Goal: Task Accomplishment & Management: Manage account settings

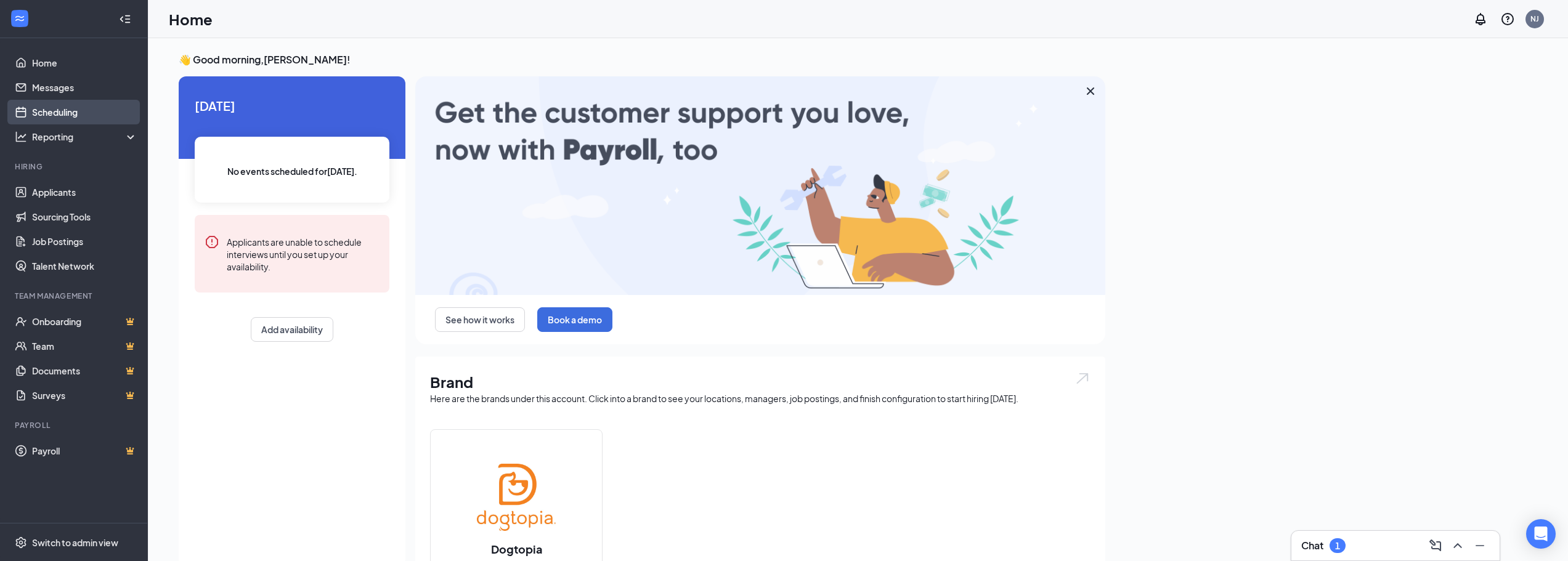
click at [75, 117] on link "Scheduling" at bounding box center [84, 112] width 105 height 25
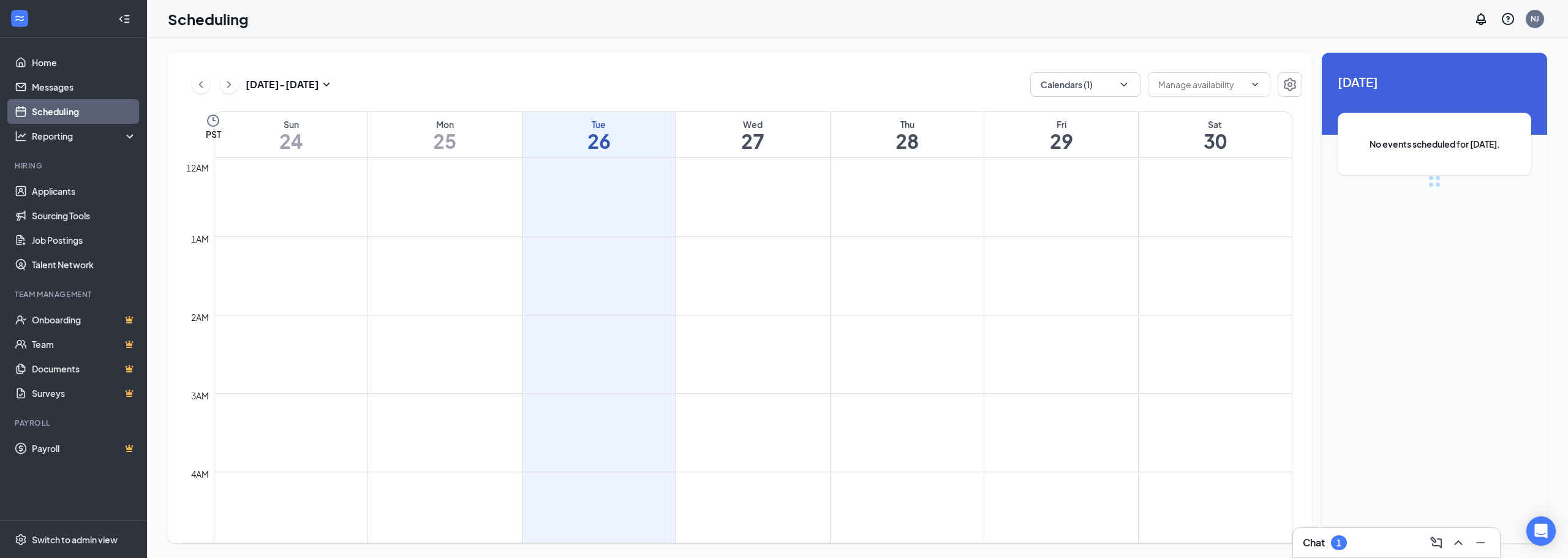
scroll to position [602, 0]
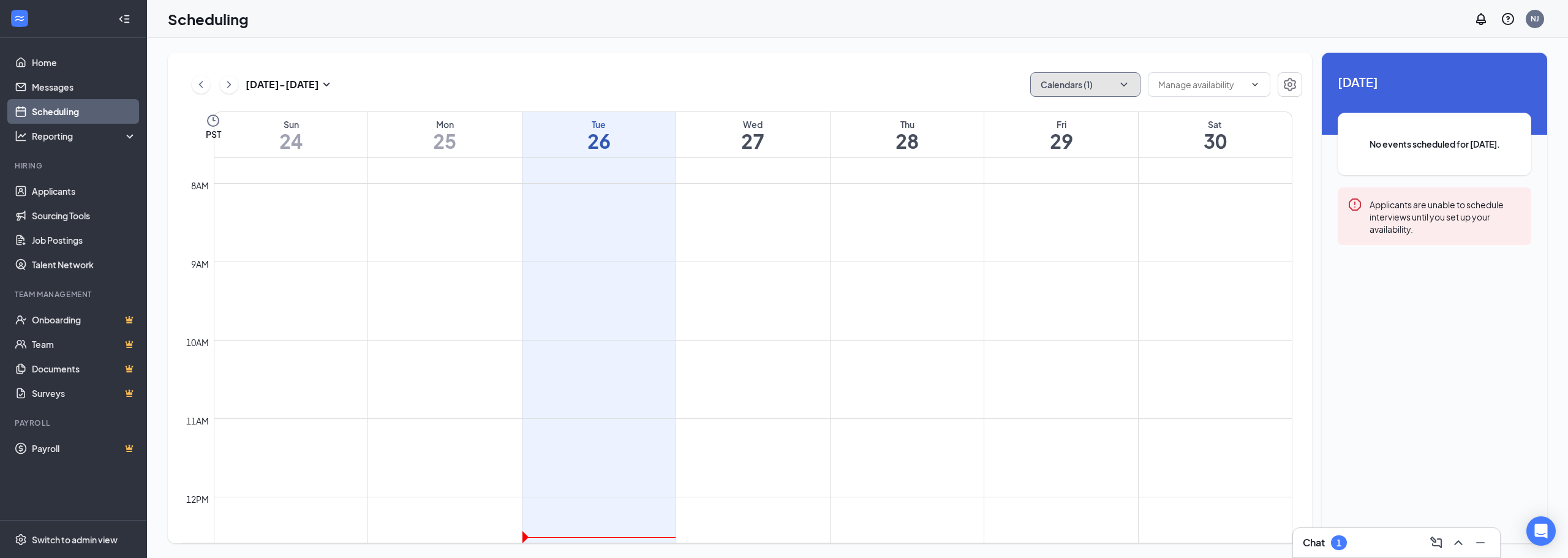
click at [1115, 86] on button "Calendars (1)" at bounding box center [1085, 84] width 111 height 25
click at [1078, 114] on div "All" at bounding box center [1122, 112] width 184 height 27
checkbox input "true"
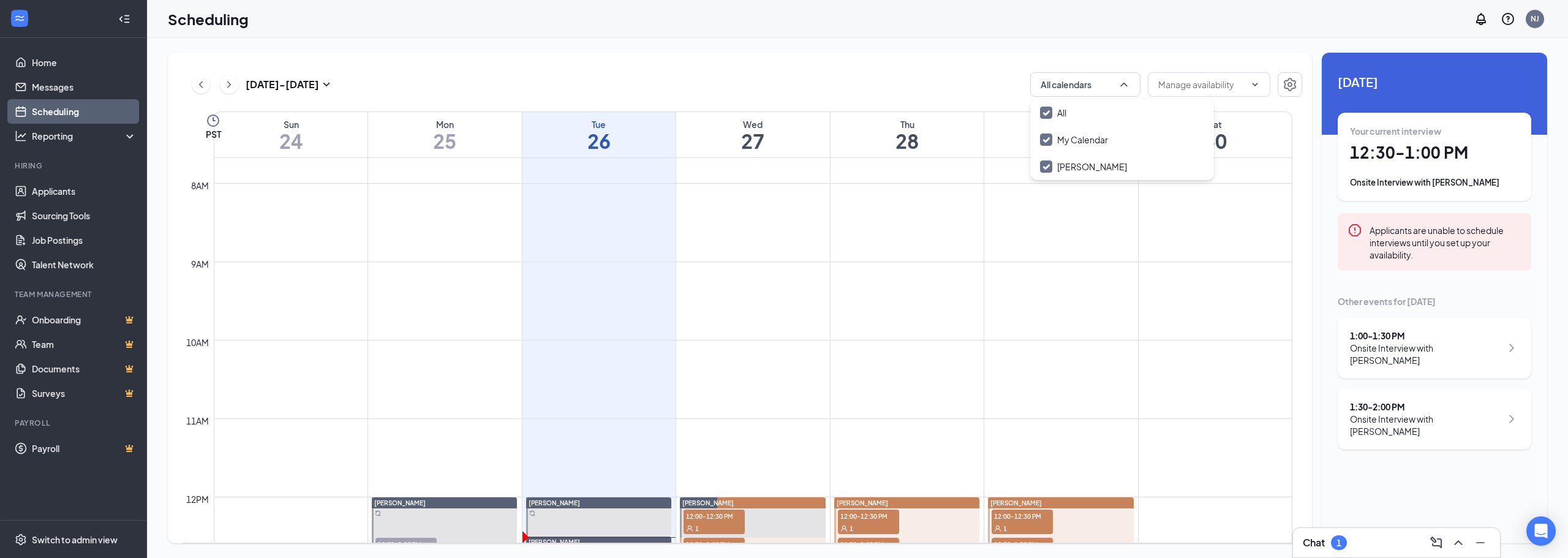
click at [892, 78] on div "[DATE] - [DATE] All calendars" at bounding box center [742, 84] width 1120 height 25
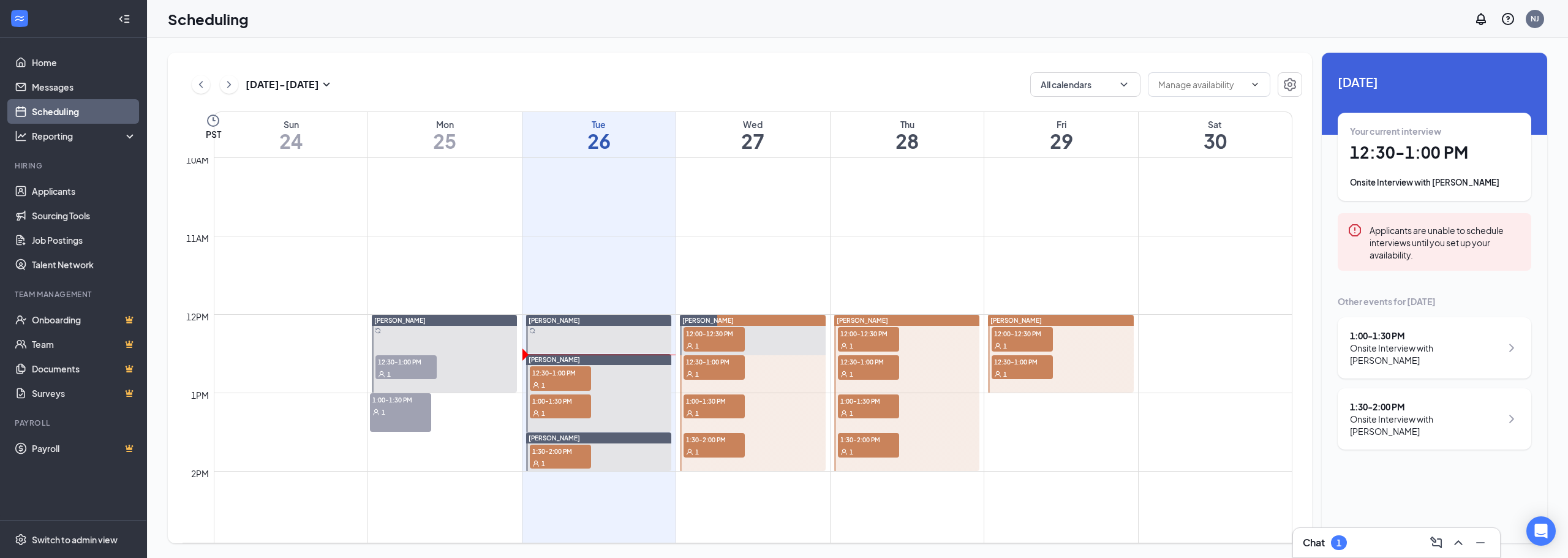
scroll to position [785, 0]
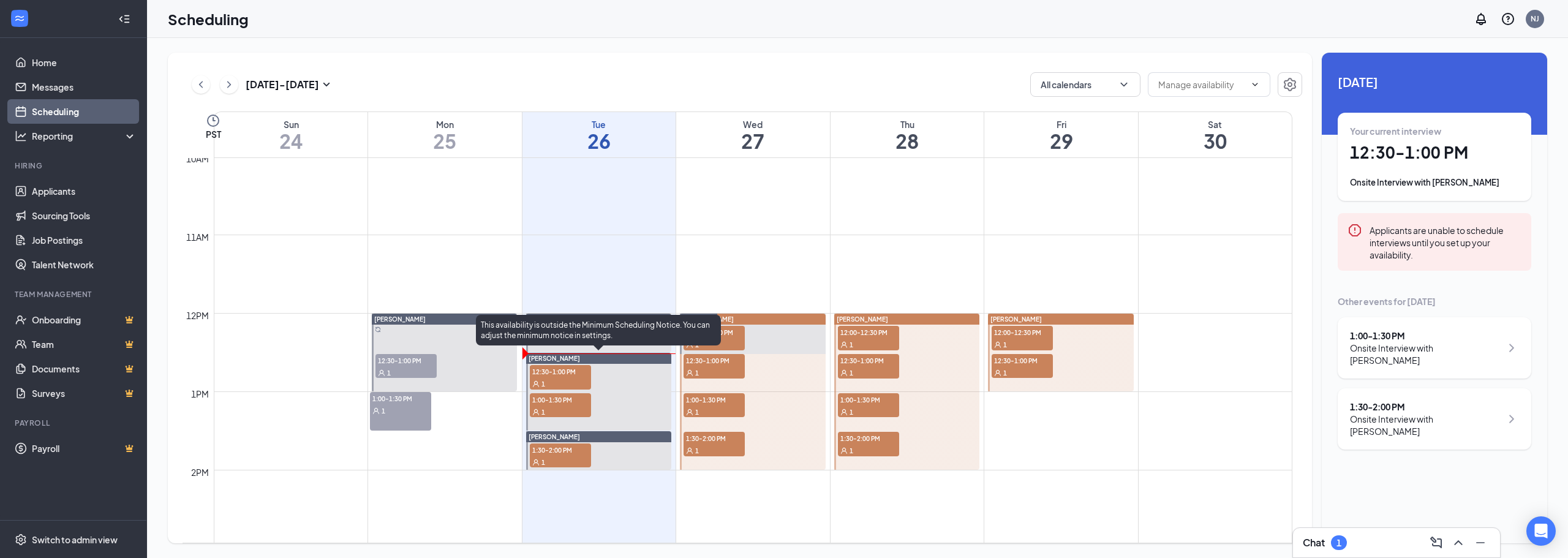
click at [570, 374] on span "12:30-1:00 PM" at bounding box center [560, 371] width 61 height 12
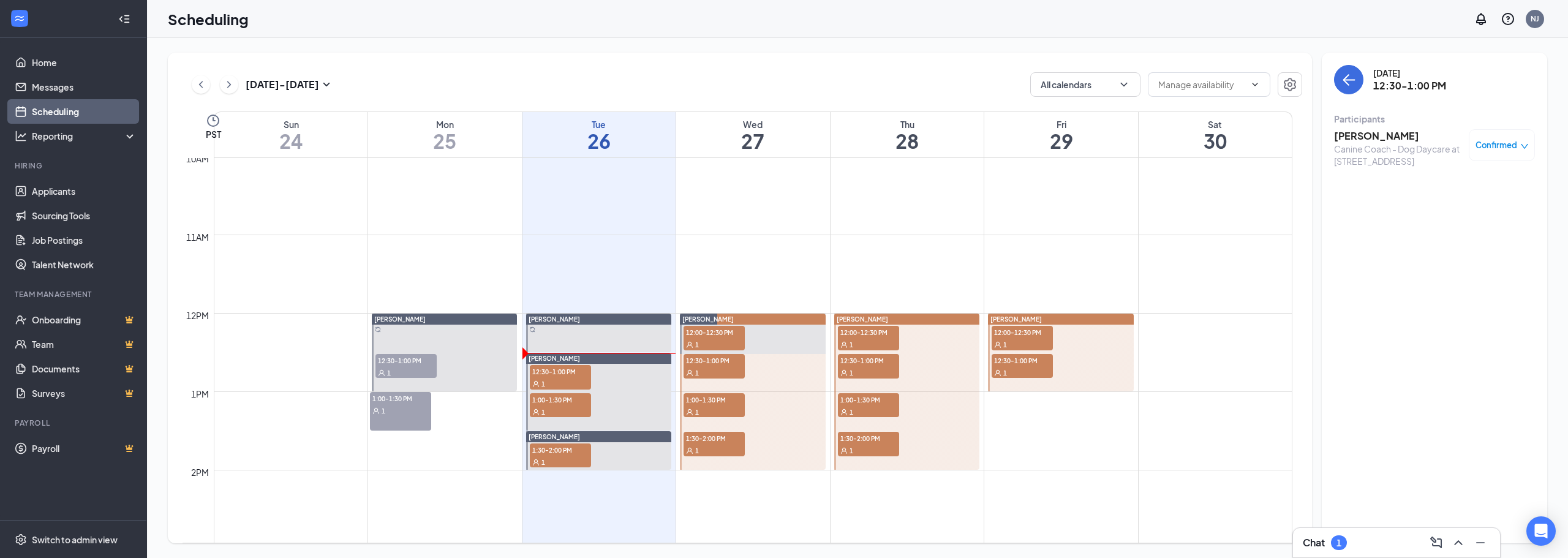
click at [1385, 138] on h3 "[PERSON_NAME]" at bounding box center [1398, 136] width 129 height 13
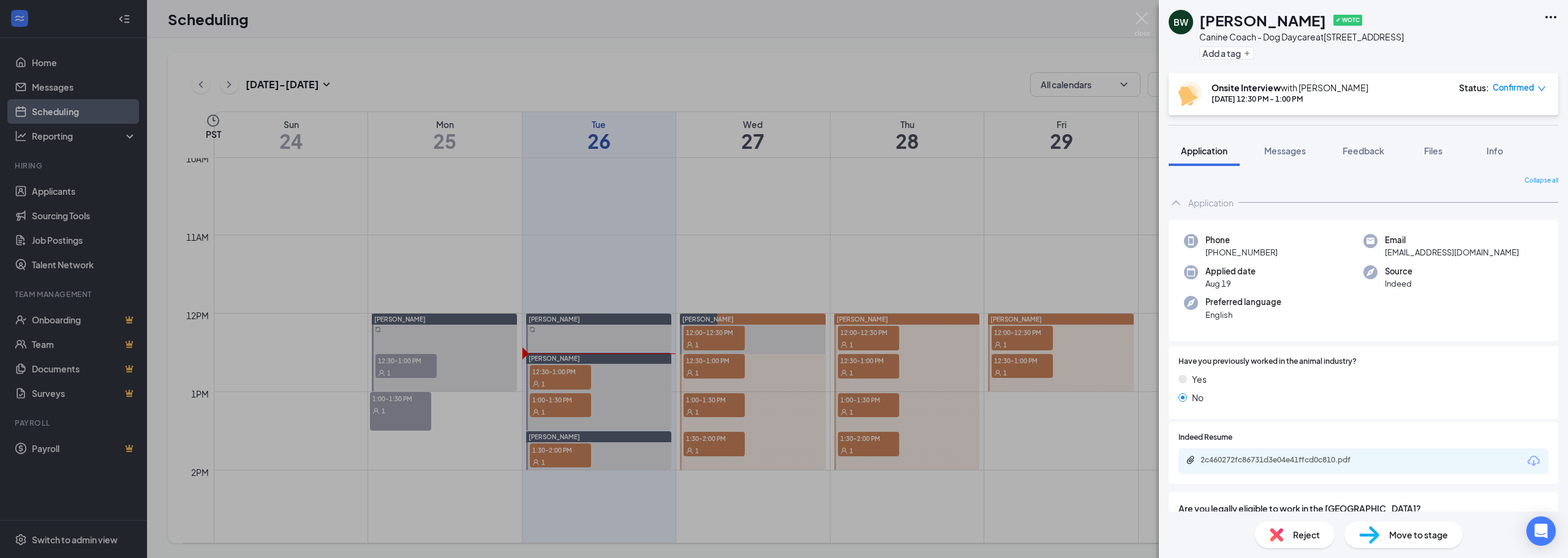
drag, startPoint x: 1367, startPoint y: 205, endPoint x: 1353, endPoint y: 282, distance: 78.3
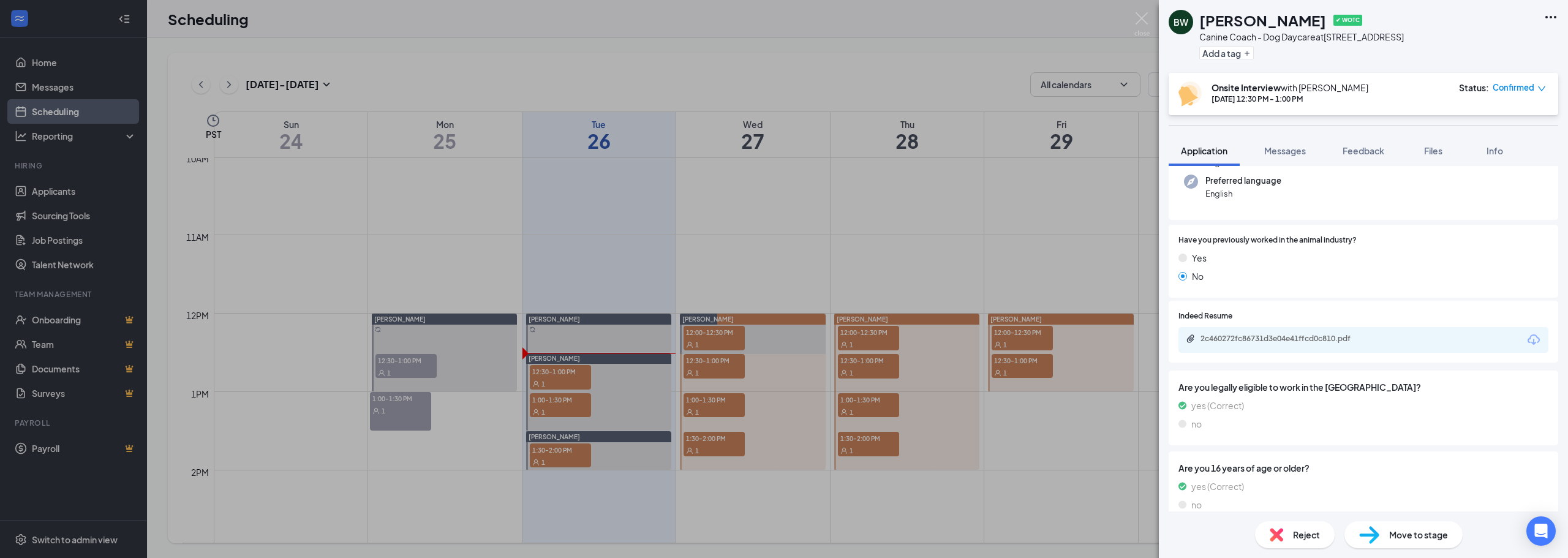
scroll to position [123, 0]
click at [1353, 328] on div "2c460272fc86731d3e04e41ffcd0c810.pdf" at bounding box center [1364, 338] width 370 height 26
click at [1353, 330] on div "2c460272fc86731d3e04e41ffcd0c810.pdf" at bounding box center [1364, 338] width 370 height 26
click at [1355, 336] on div "2c460272fc86731d3e04e41ffcd0c810.pdf" at bounding box center [1286, 337] width 171 height 10
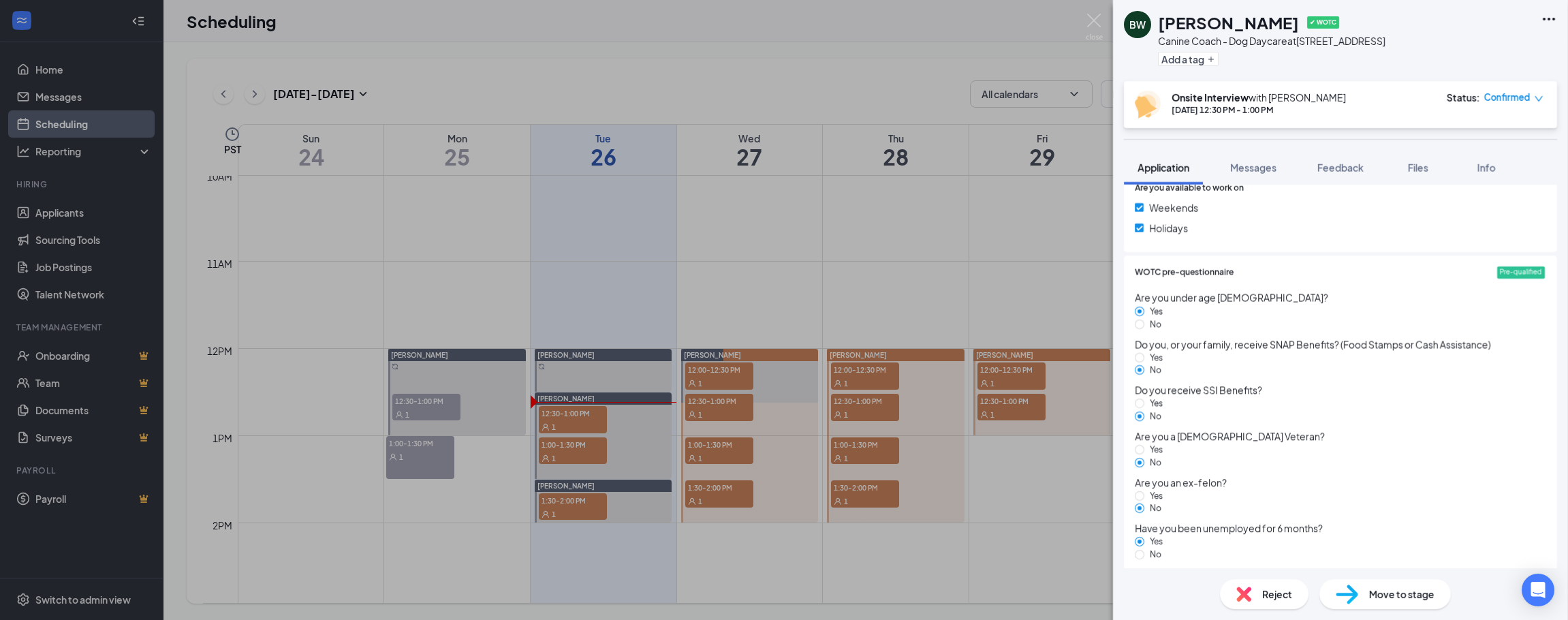
scroll to position [951, 0]
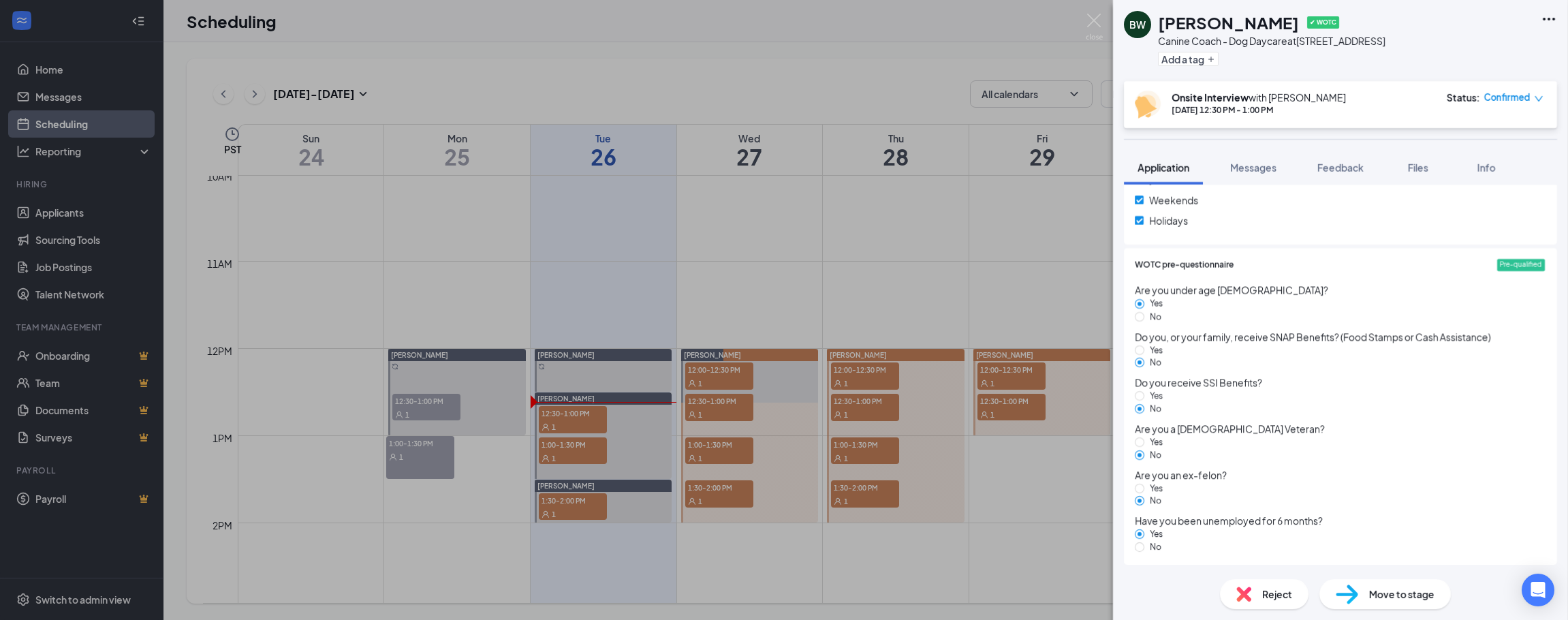
click at [929, 89] on div "BW [PERSON_NAME] ✔ WOTC Canine Coach - Dog Daycare at [STREET_ADDRESS] Add a ta…" at bounding box center [784, 310] width 1568 height 620
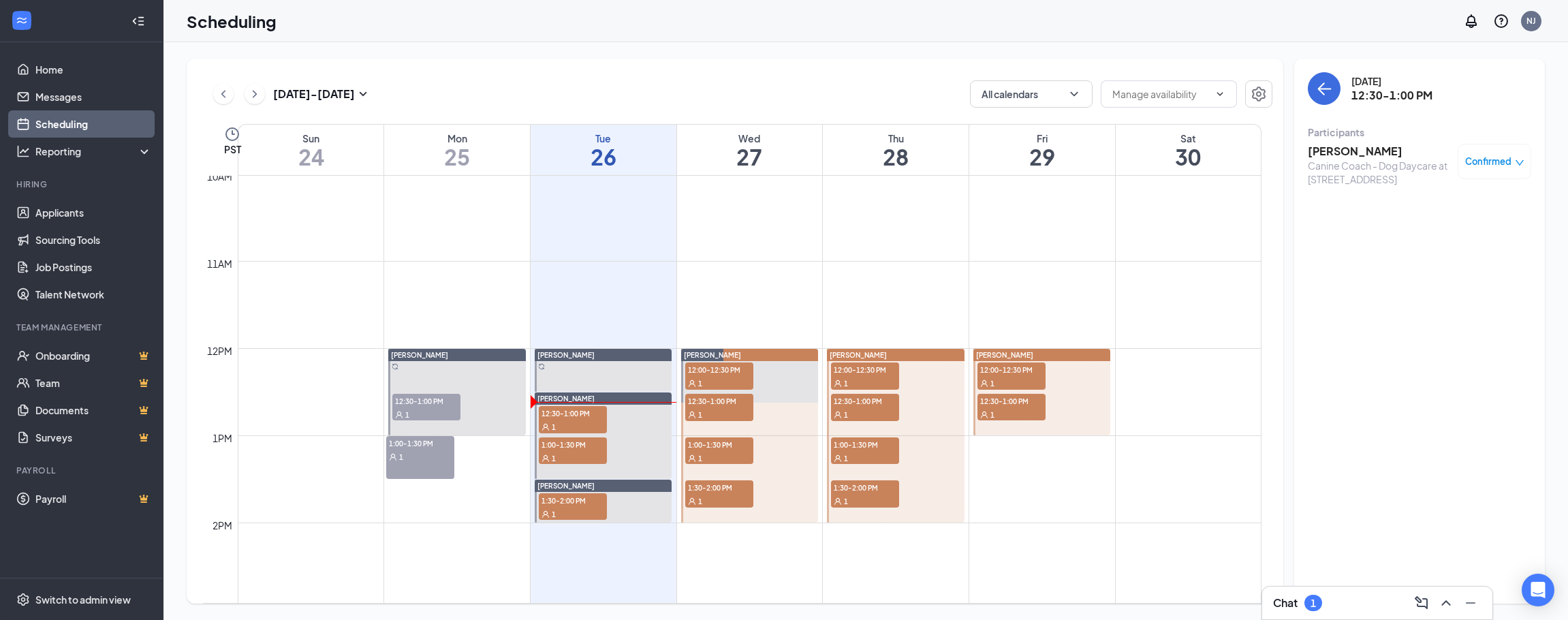
click at [1350, 157] on h3 "[PERSON_NAME]" at bounding box center [1379, 151] width 143 height 15
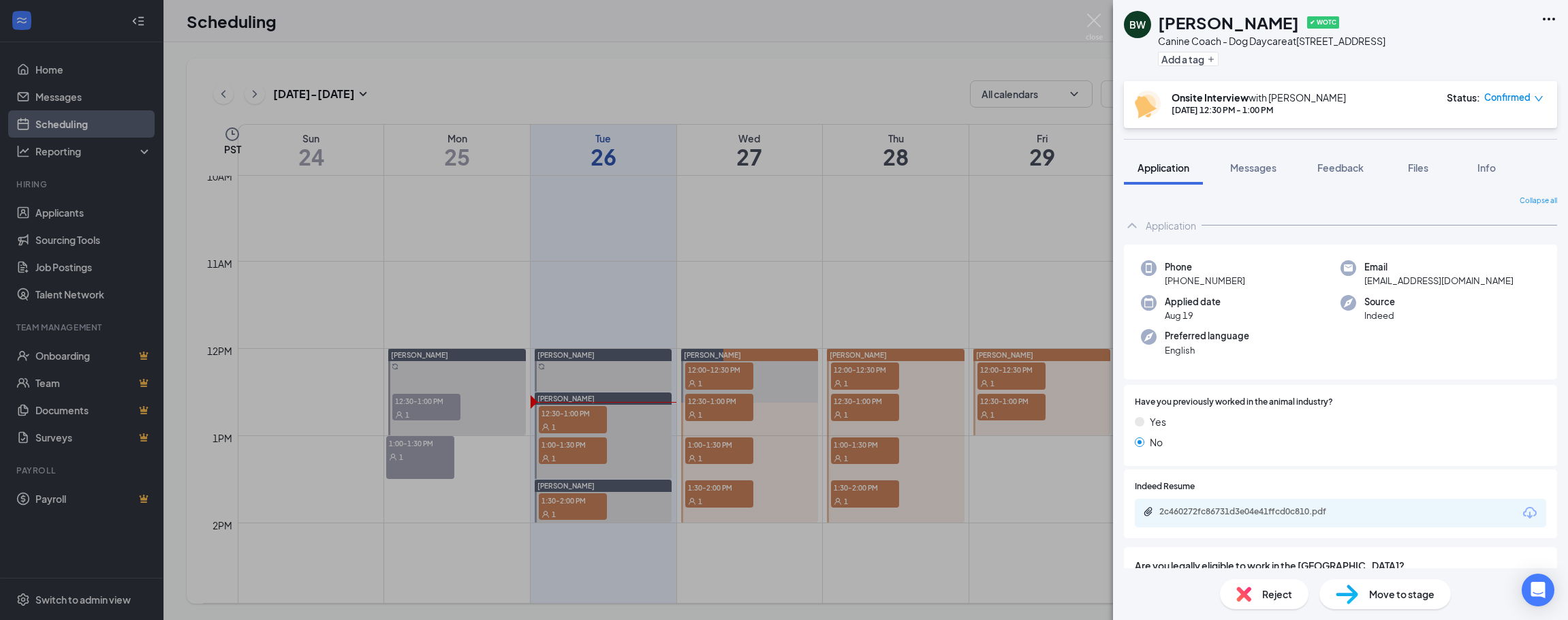
click at [788, 90] on div "BW [PERSON_NAME] ✔ WOTC Canine Coach - Dog Daycare at [STREET_ADDRESS] Add a ta…" at bounding box center [784, 310] width 1568 height 620
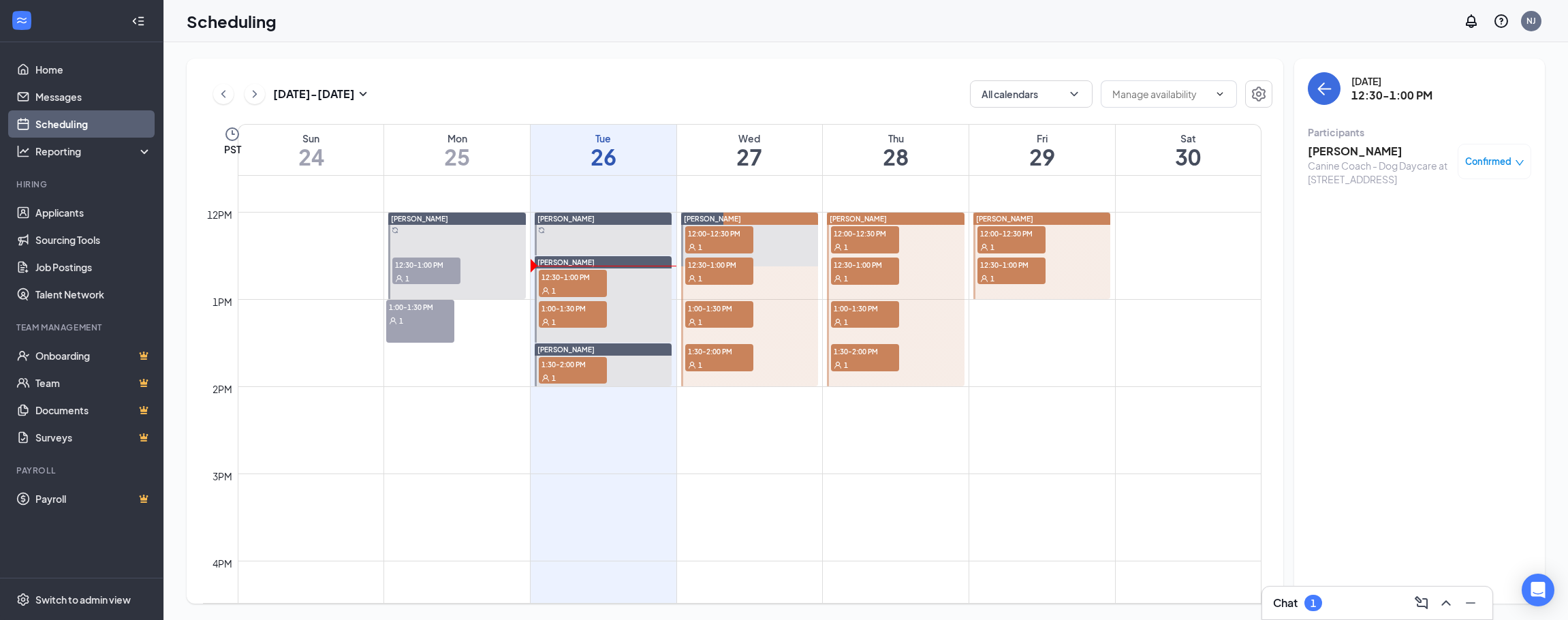
scroll to position [1022, 0]
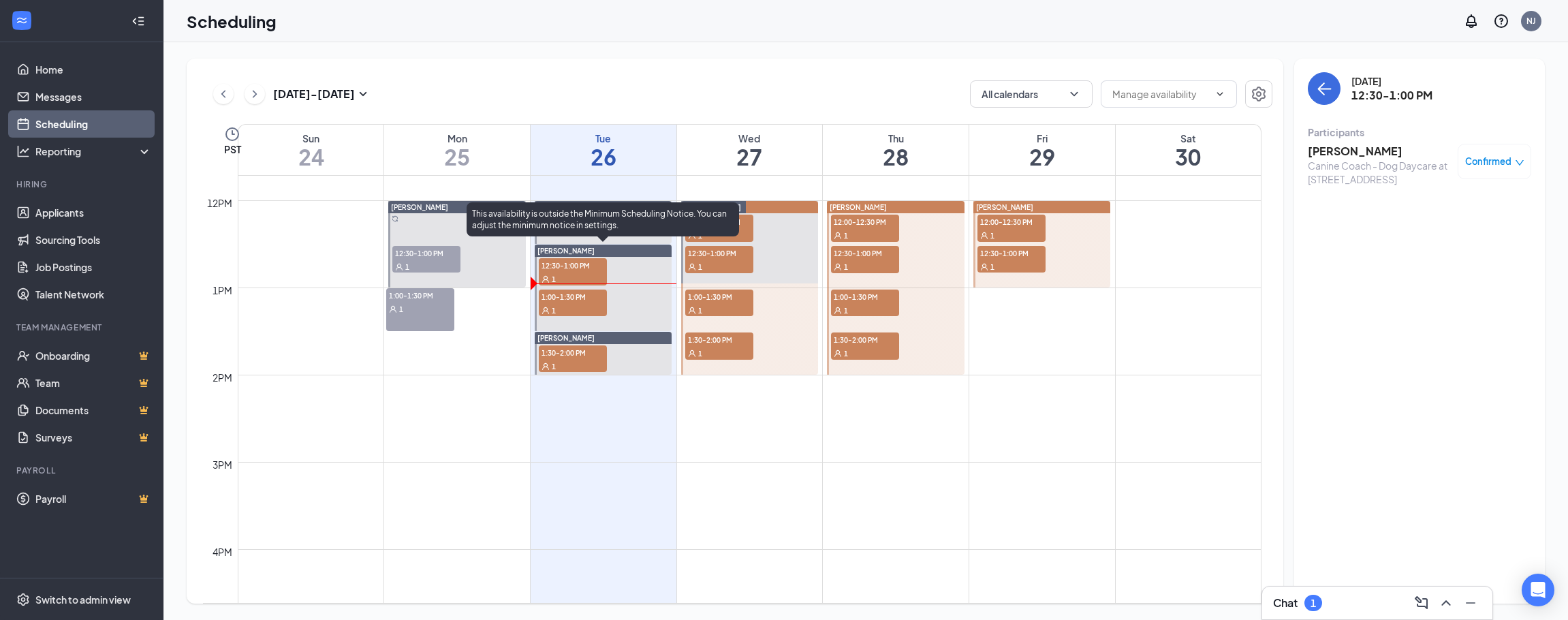
click at [557, 307] on div "1" at bounding box center [573, 309] width 68 height 13
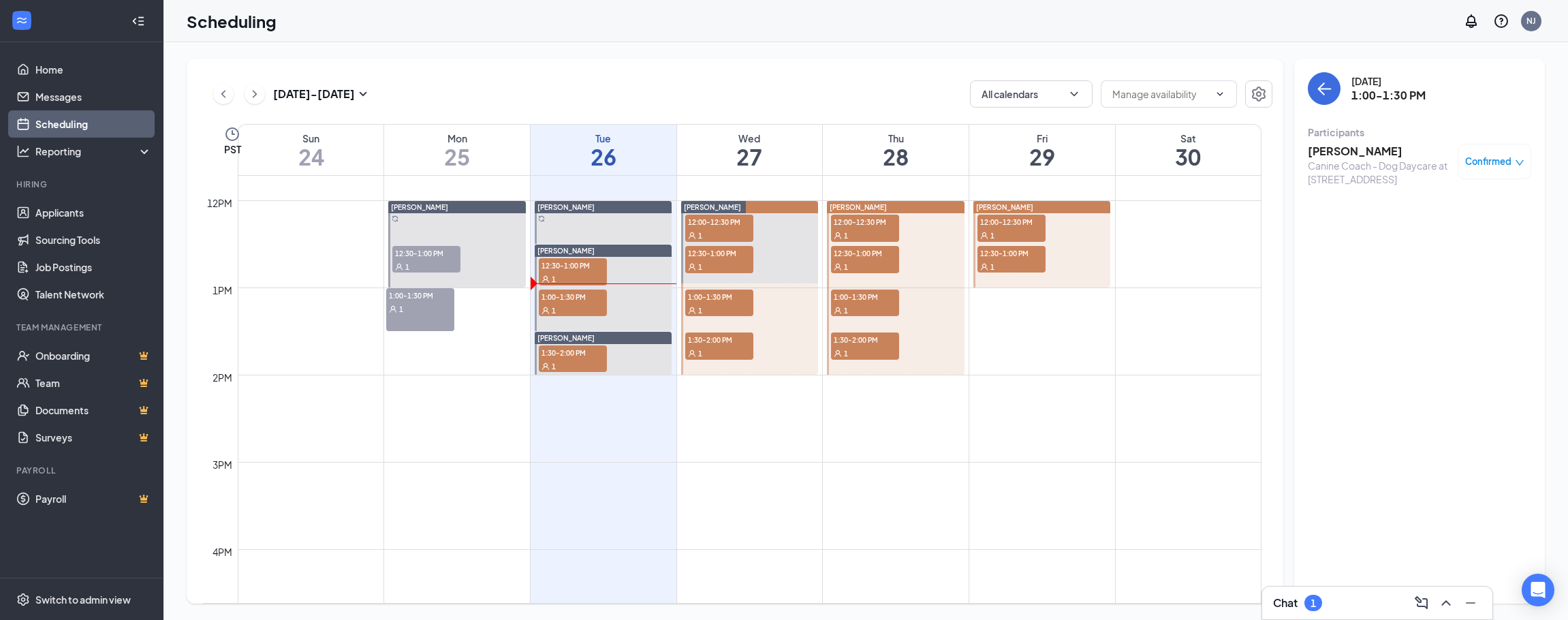
click at [1361, 151] on h3 "[PERSON_NAME]" at bounding box center [1379, 151] width 143 height 15
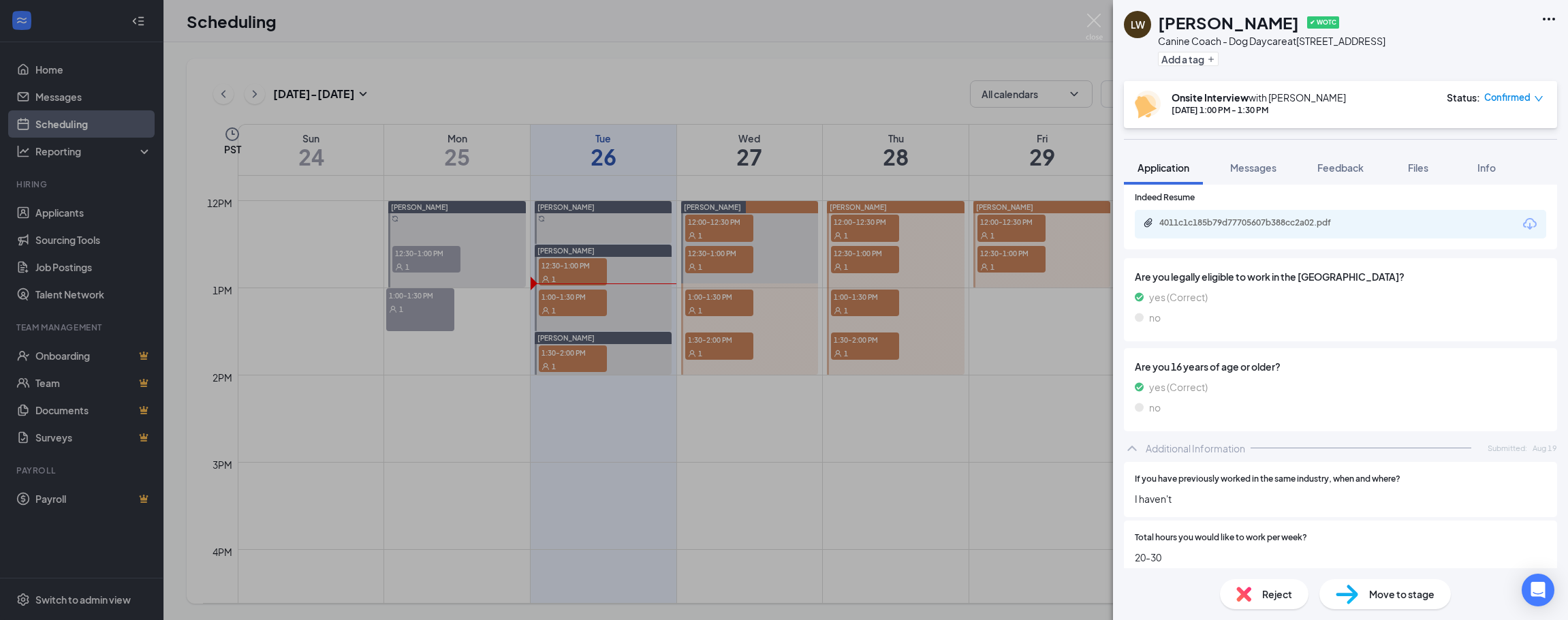
scroll to position [66, 0]
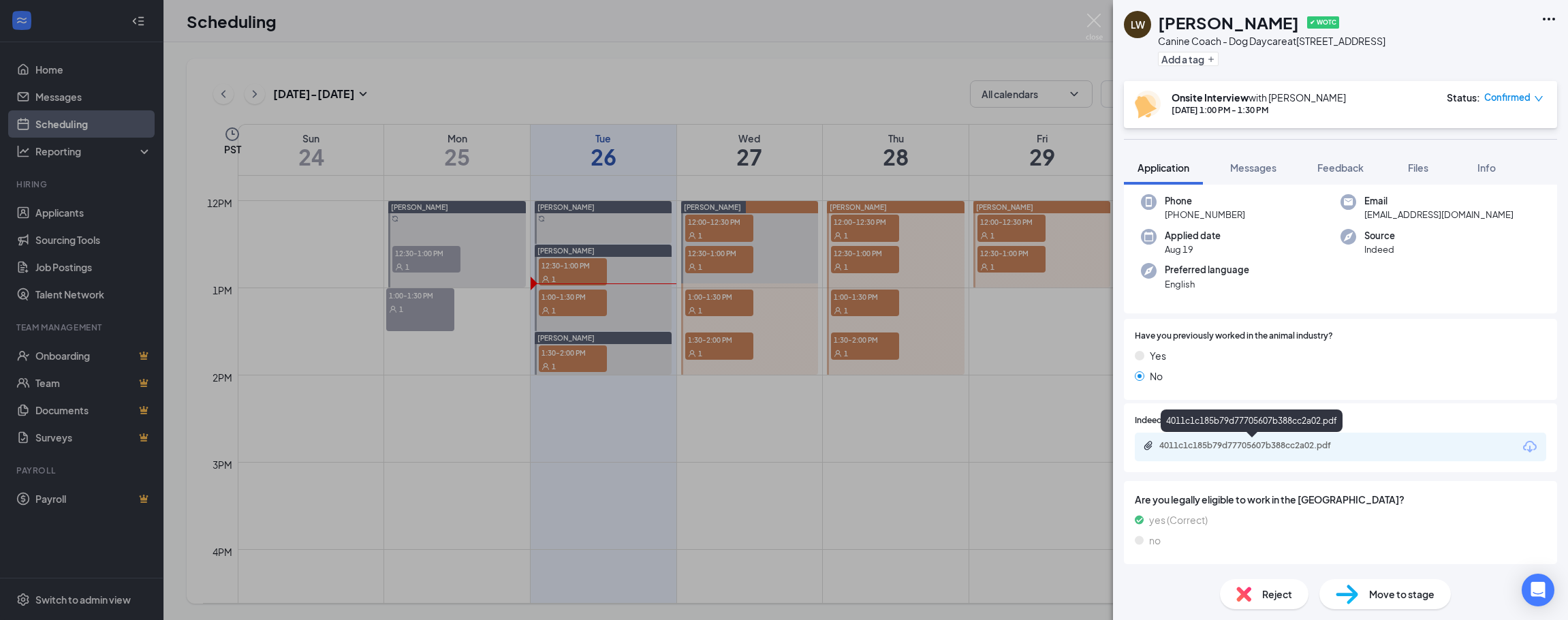
click at [1295, 444] on div "4011c1c185b79d77705607b388cc2a02.pdf" at bounding box center [1255, 445] width 191 height 11
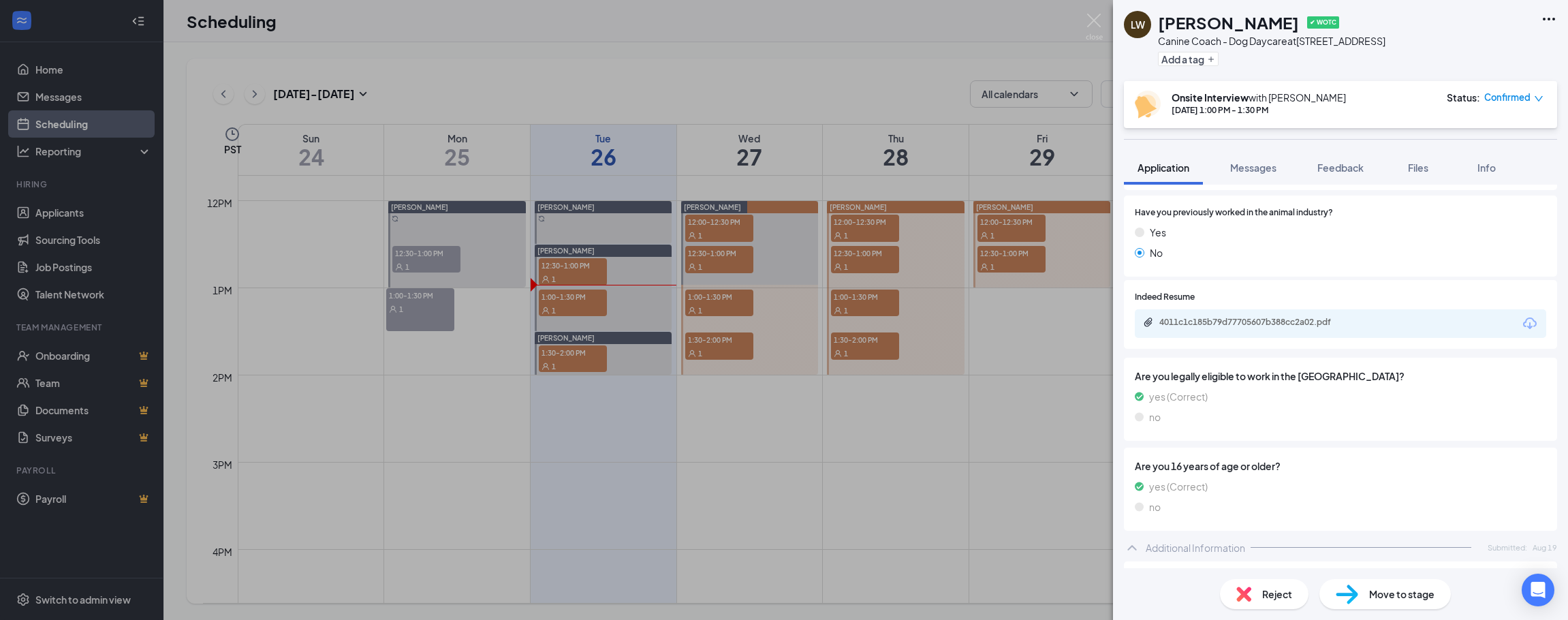
scroll to position [202, 0]
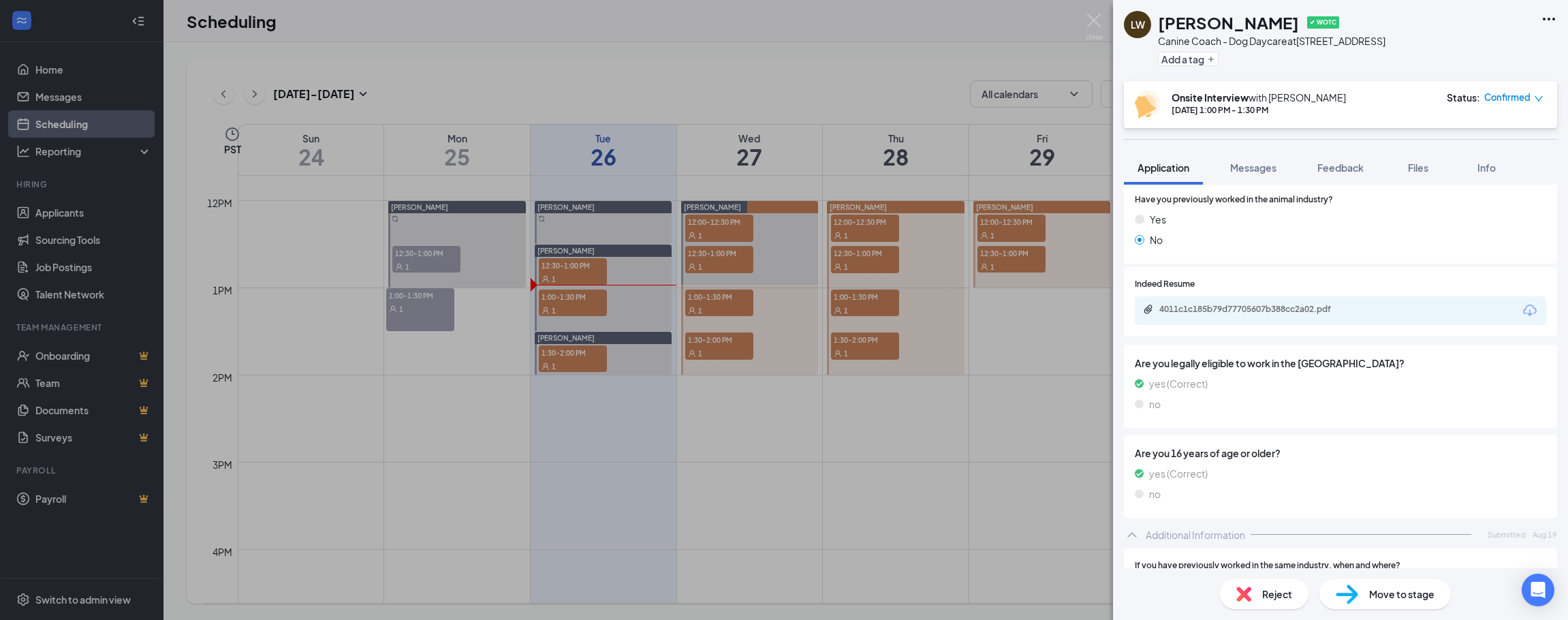
click at [1374, 316] on div "4011c1c185b79d77705607b388cc2a02.pdf" at bounding box center [1341, 311] width 412 height 29
click at [1308, 304] on div "4011c1c185b79d77705607b388cc2a02.pdf" at bounding box center [1255, 309] width 191 height 11
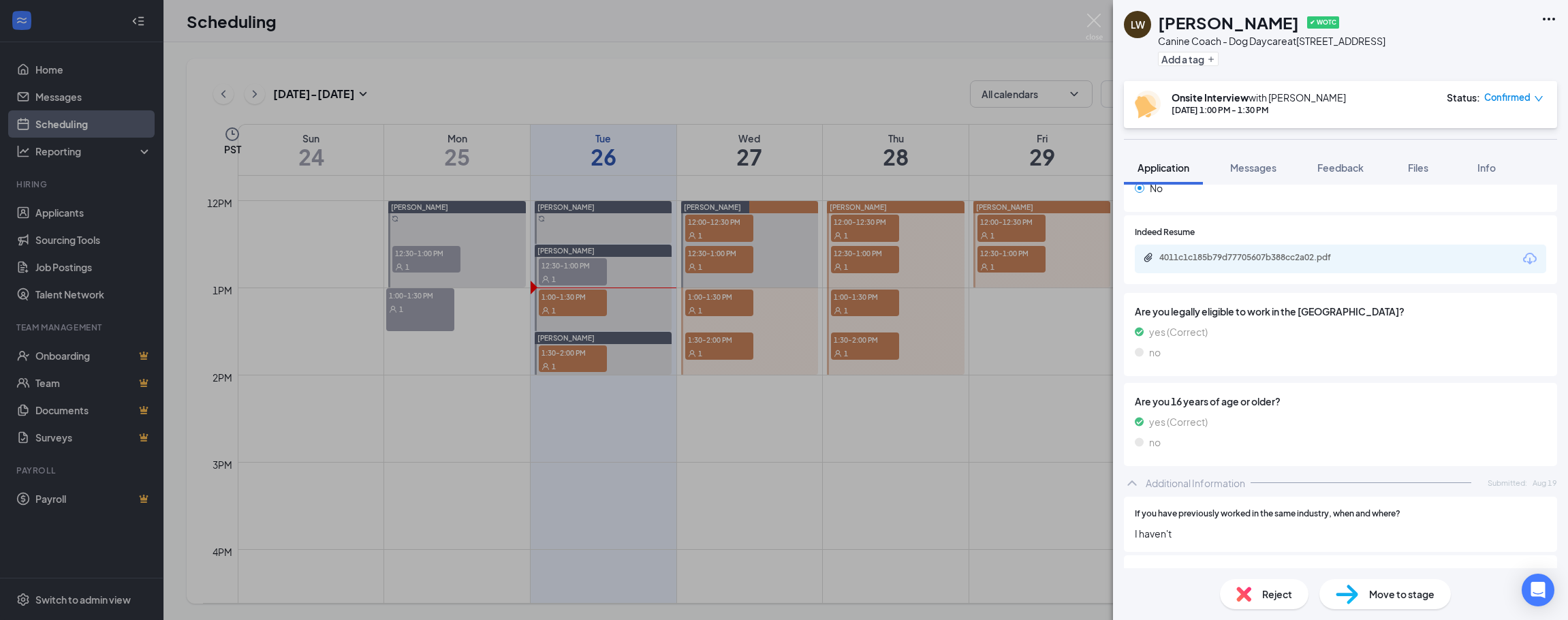
scroll to position [407, 0]
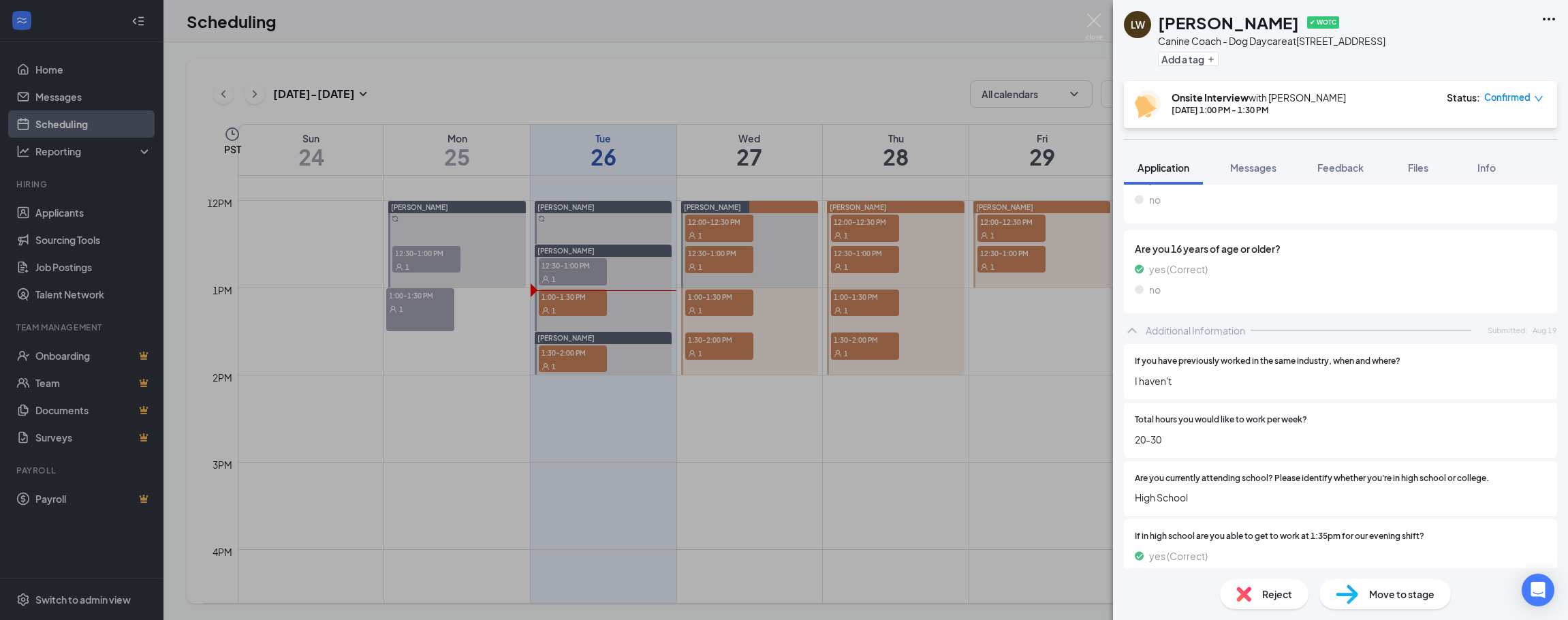
click at [755, 85] on div "[PERSON_NAME] ✔ WOTC Canine Coach - Dog Daycare at [STREET_ADDRESS] Add a tag O…" at bounding box center [784, 310] width 1568 height 620
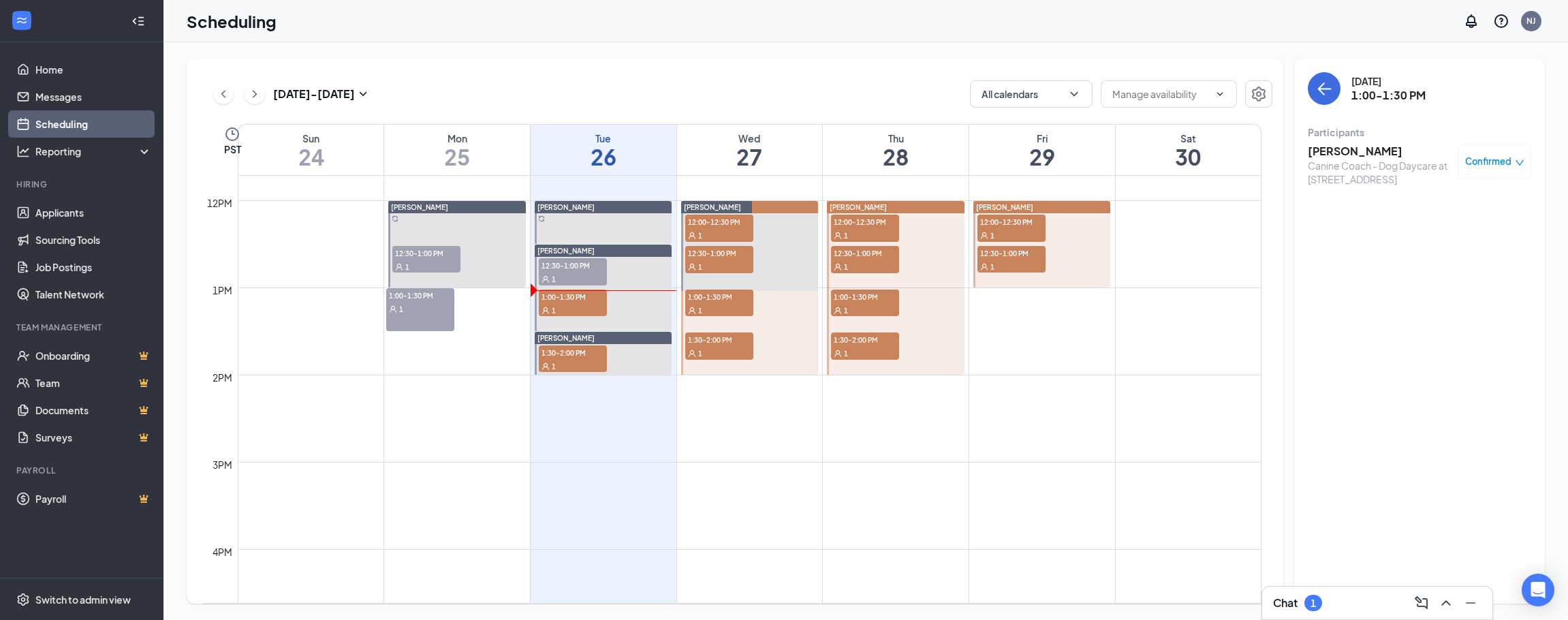
click at [558, 357] on span "1:30-2:00 PM" at bounding box center [573, 352] width 68 height 13
click at [1368, 619] on div "Chat 1" at bounding box center [1377, 602] width 230 height 32
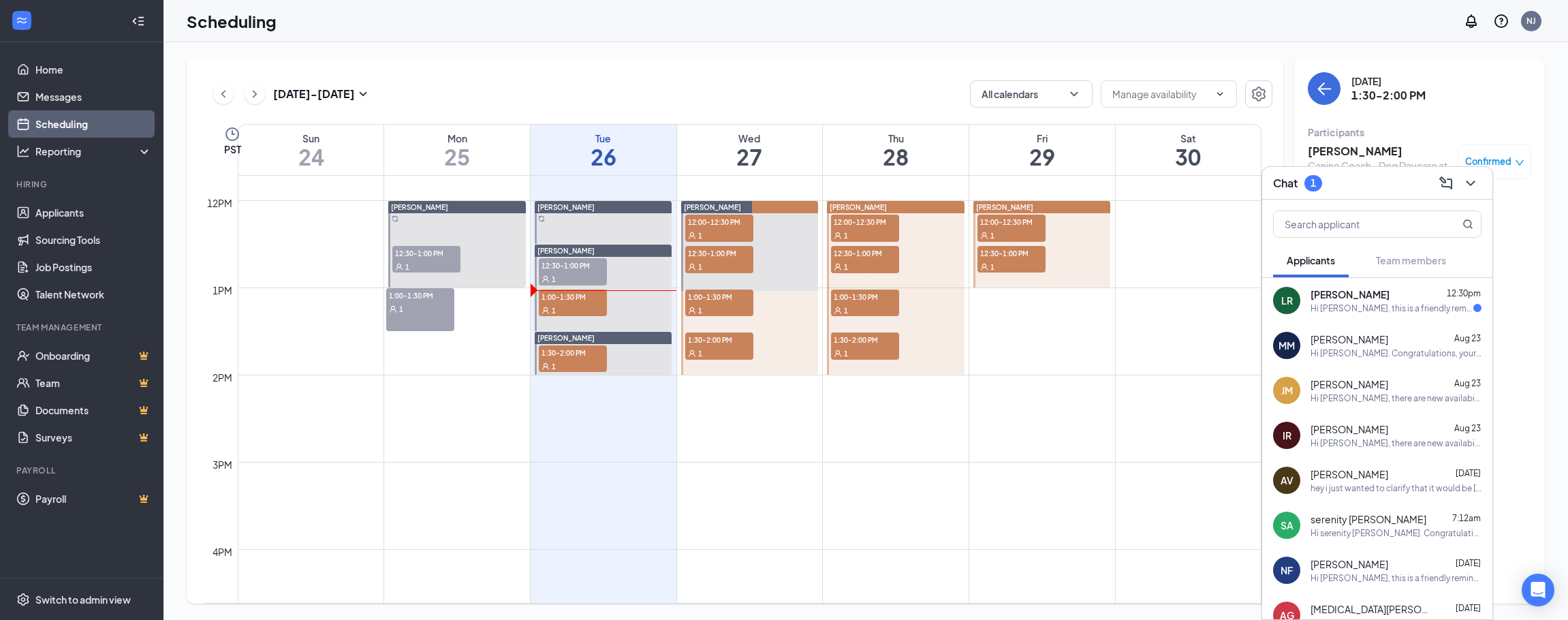
click at [1387, 306] on div "Hi [PERSON_NAME], this is a friendly reminder. Your meeting with Dogtopia for C…" at bounding box center [1392, 308] width 163 height 11
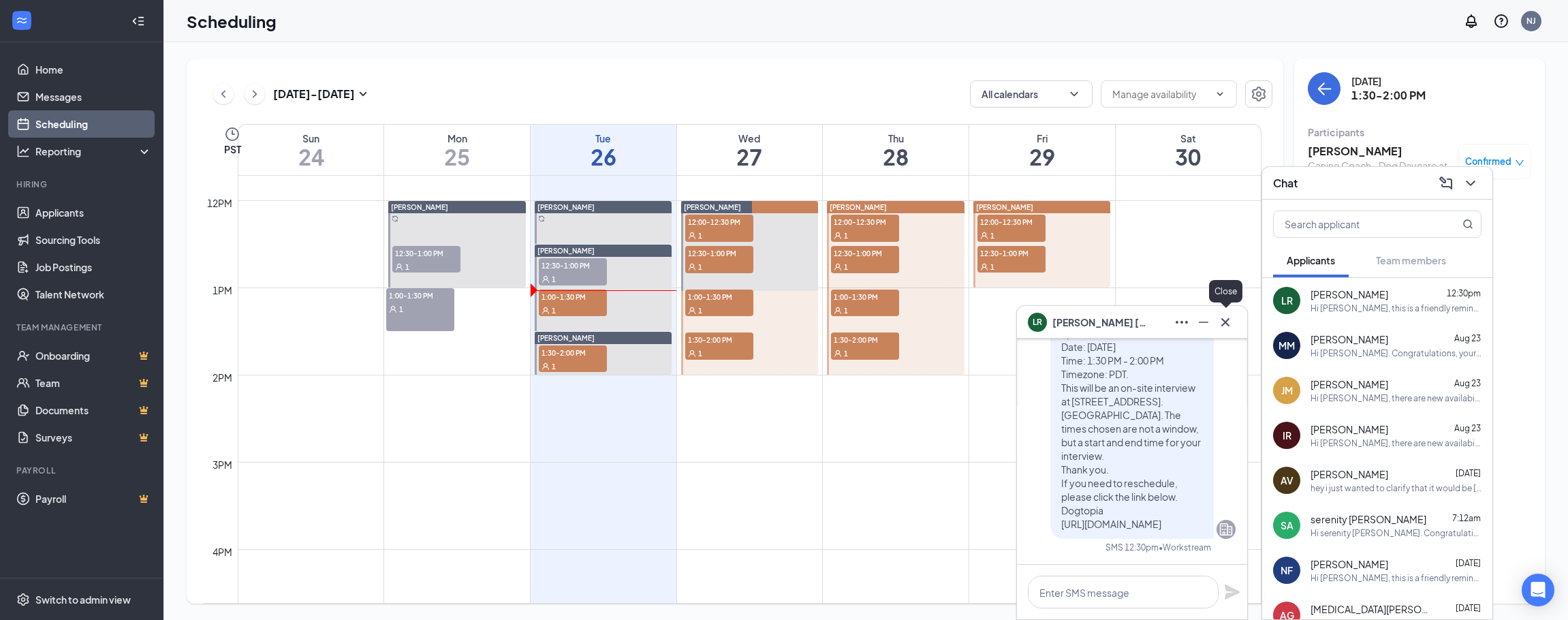
click at [1232, 319] on icon "Cross" at bounding box center [1225, 322] width 16 height 16
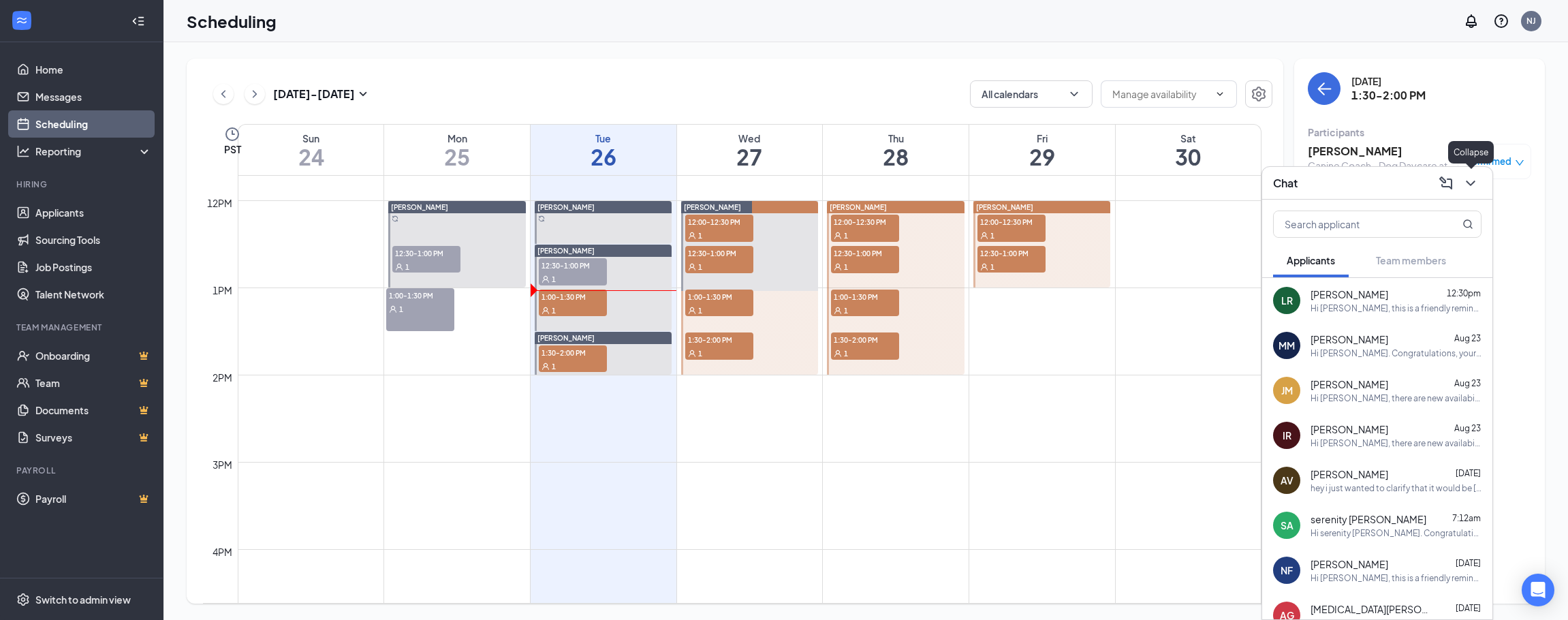
click at [1469, 185] on icon "ChevronDown" at bounding box center [1471, 183] width 16 height 16
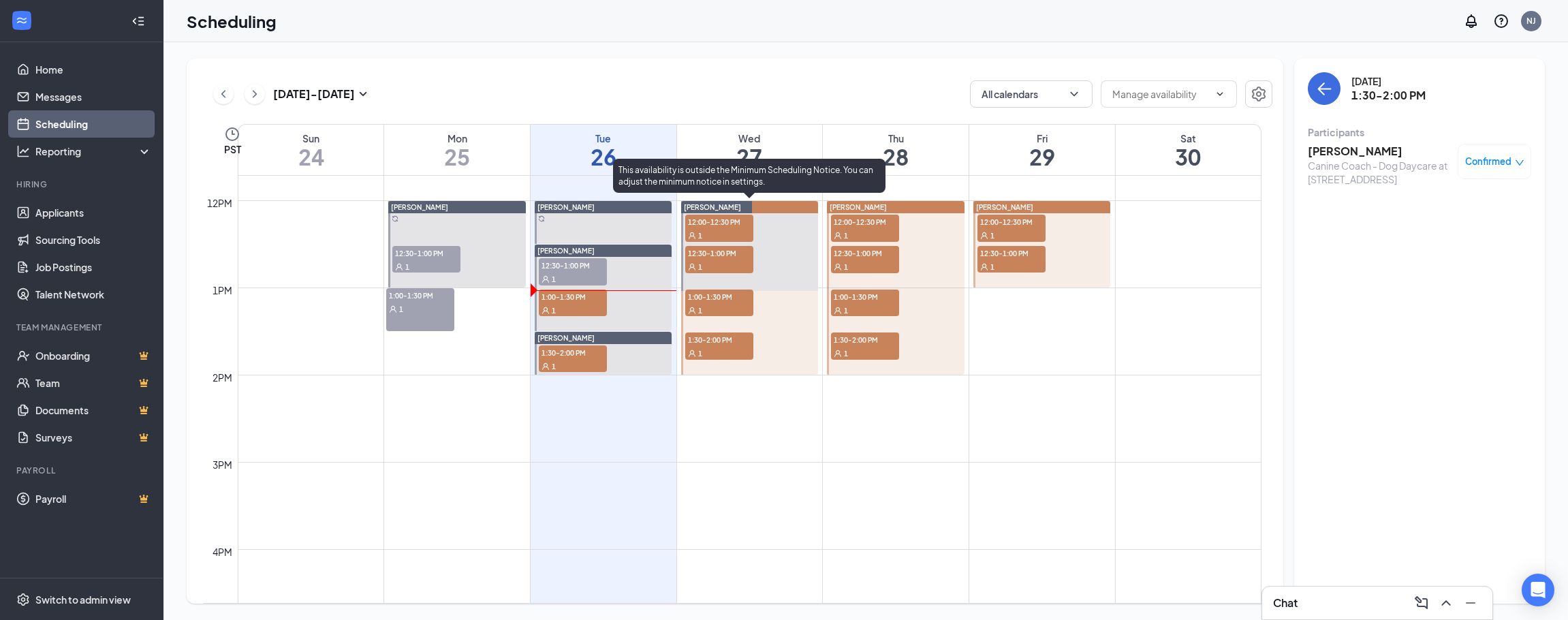
click at [737, 236] on div "1" at bounding box center [719, 234] width 68 height 13
click at [713, 258] on span "12:30-1:00 PM" at bounding box center [719, 252] width 68 height 13
click at [693, 303] on div "1" at bounding box center [719, 309] width 68 height 13
click at [724, 354] on div "1" at bounding box center [719, 352] width 68 height 13
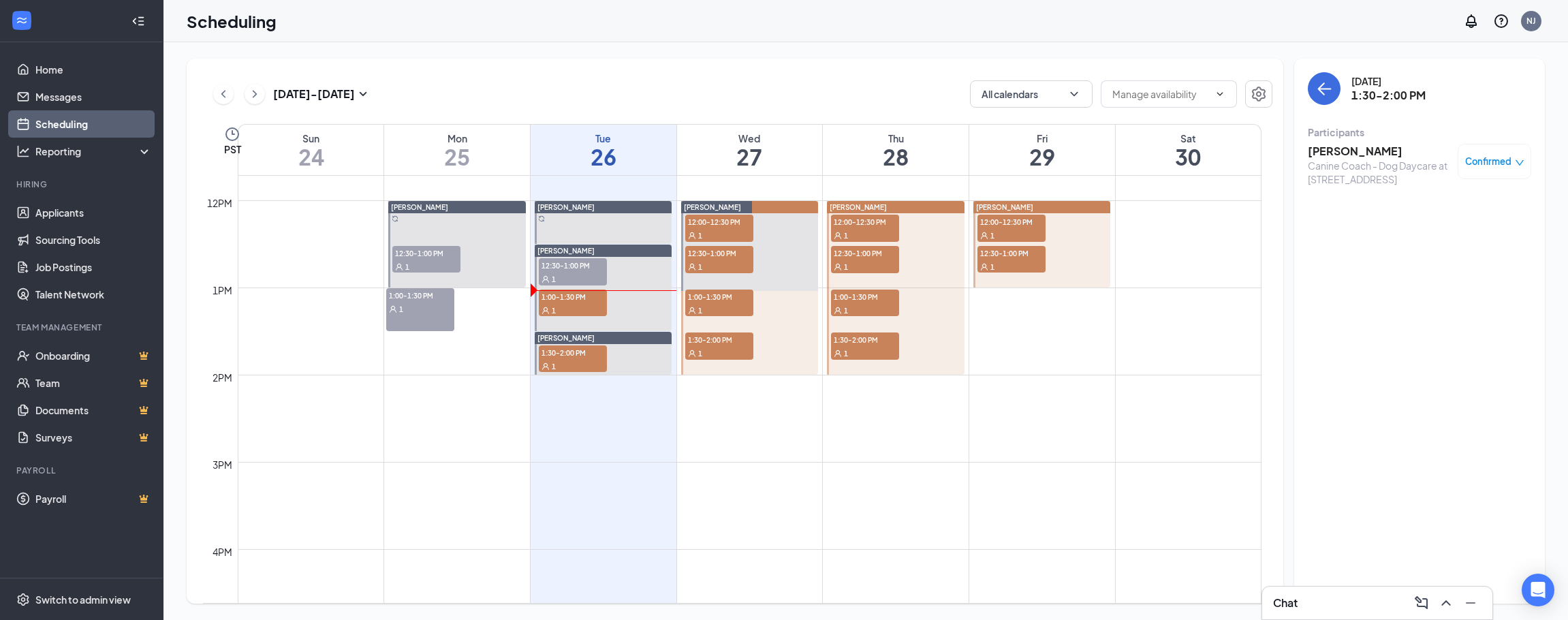
click at [885, 220] on span "12:00-12:30 PM" at bounding box center [865, 221] width 68 height 13
click at [878, 259] on div "1" at bounding box center [865, 266] width 68 height 13
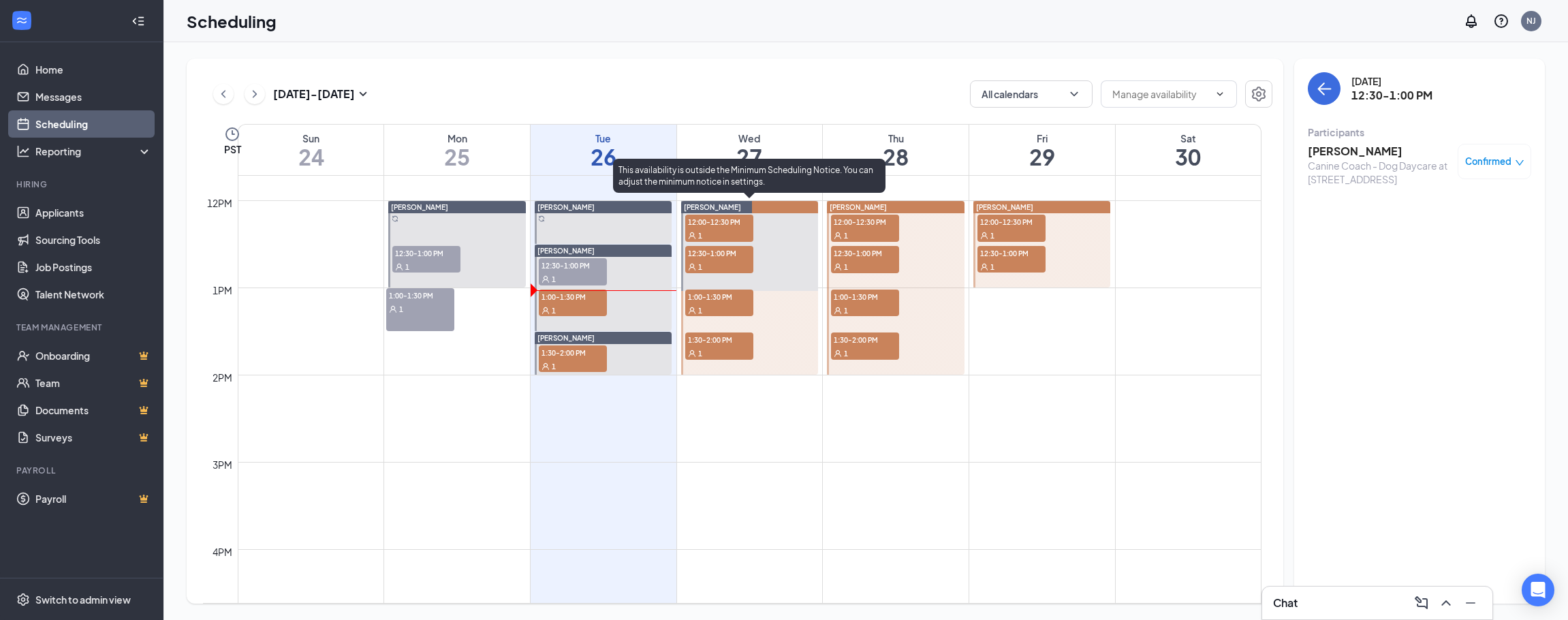
click at [725, 349] on div "1" at bounding box center [719, 352] width 68 height 13
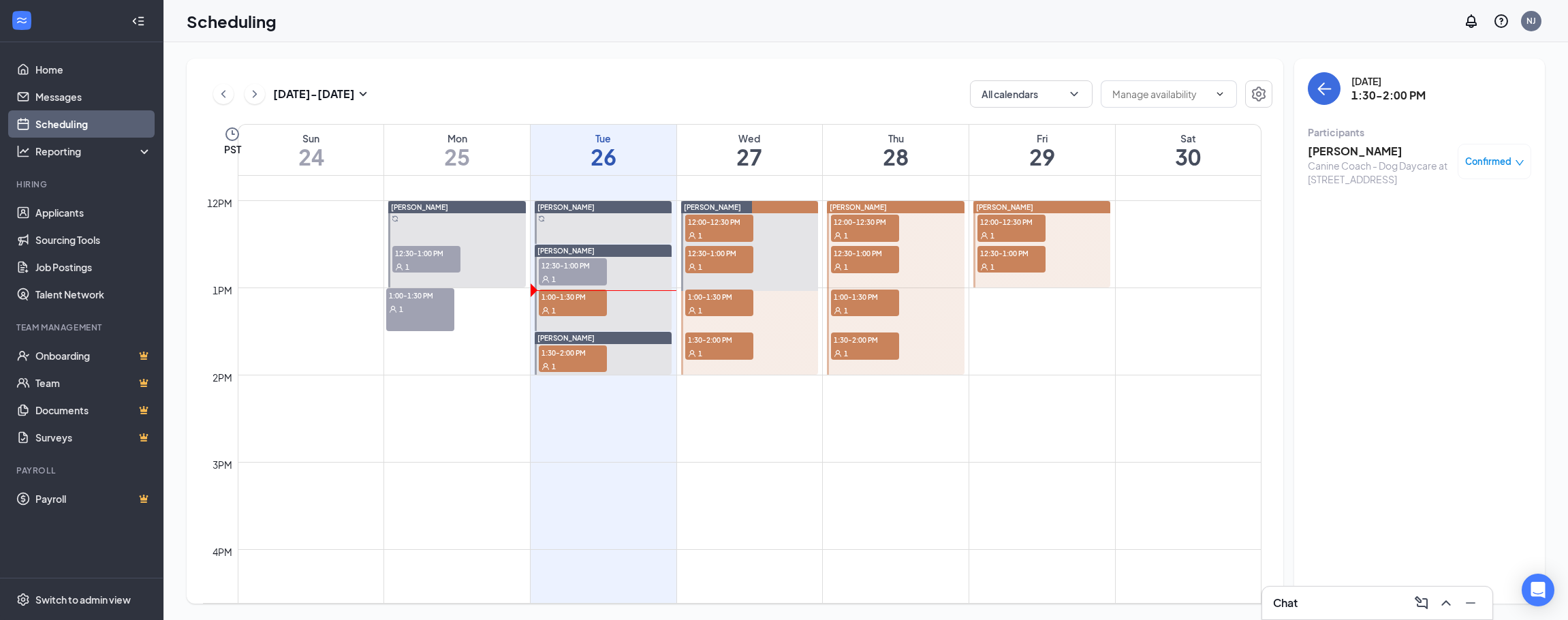
click at [865, 293] on span "1:00-1:30 PM" at bounding box center [865, 296] width 68 height 13
click at [861, 345] on span "1:30-2:00 PM" at bounding box center [865, 339] width 68 height 13
click at [1018, 222] on span "12:00-12:30 PM" at bounding box center [1011, 221] width 68 height 13
click at [1022, 254] on span "12:30-1:00 PM" at bounding box center [1011, 252] width 68 height 13
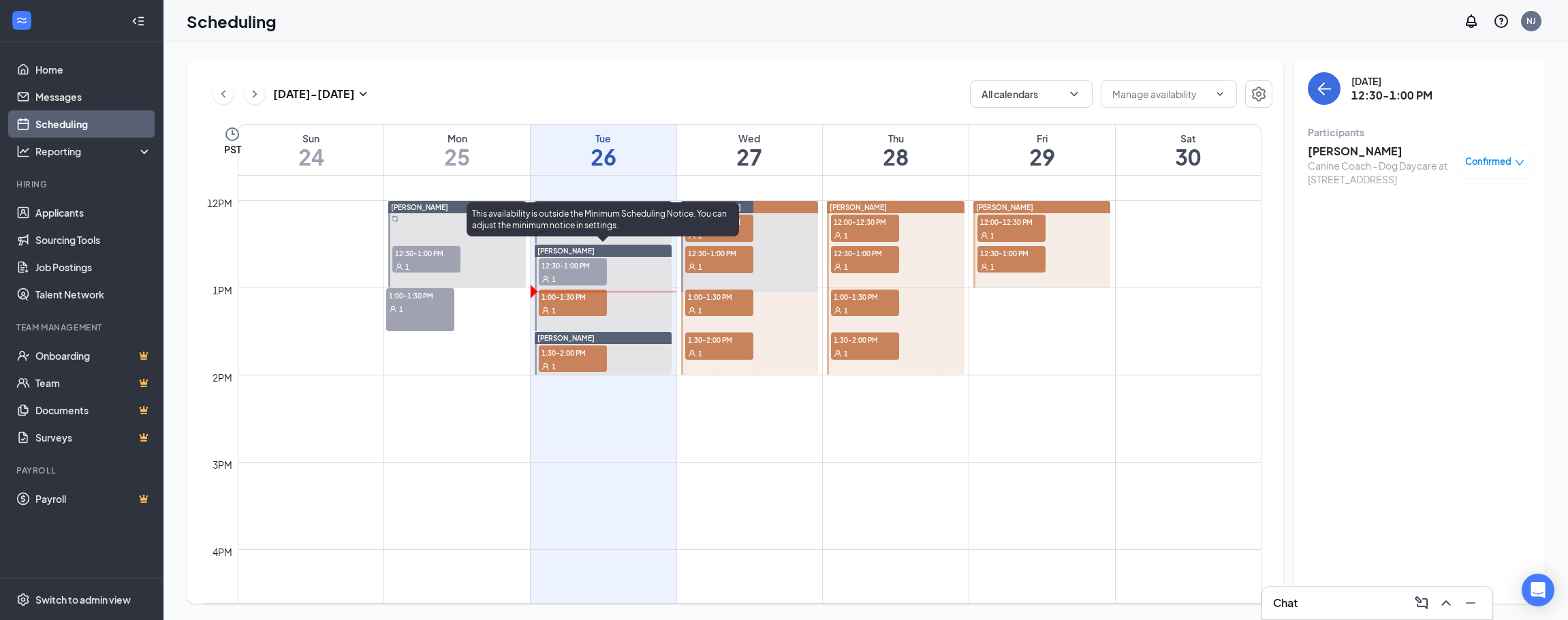
click at [581, 258] on span "12:30-1:00 PM" at bounding box center [573, 265] width 68 height 13
click at [583, 315] on div "1" at bounding box center [573, 309] width 68 height 13
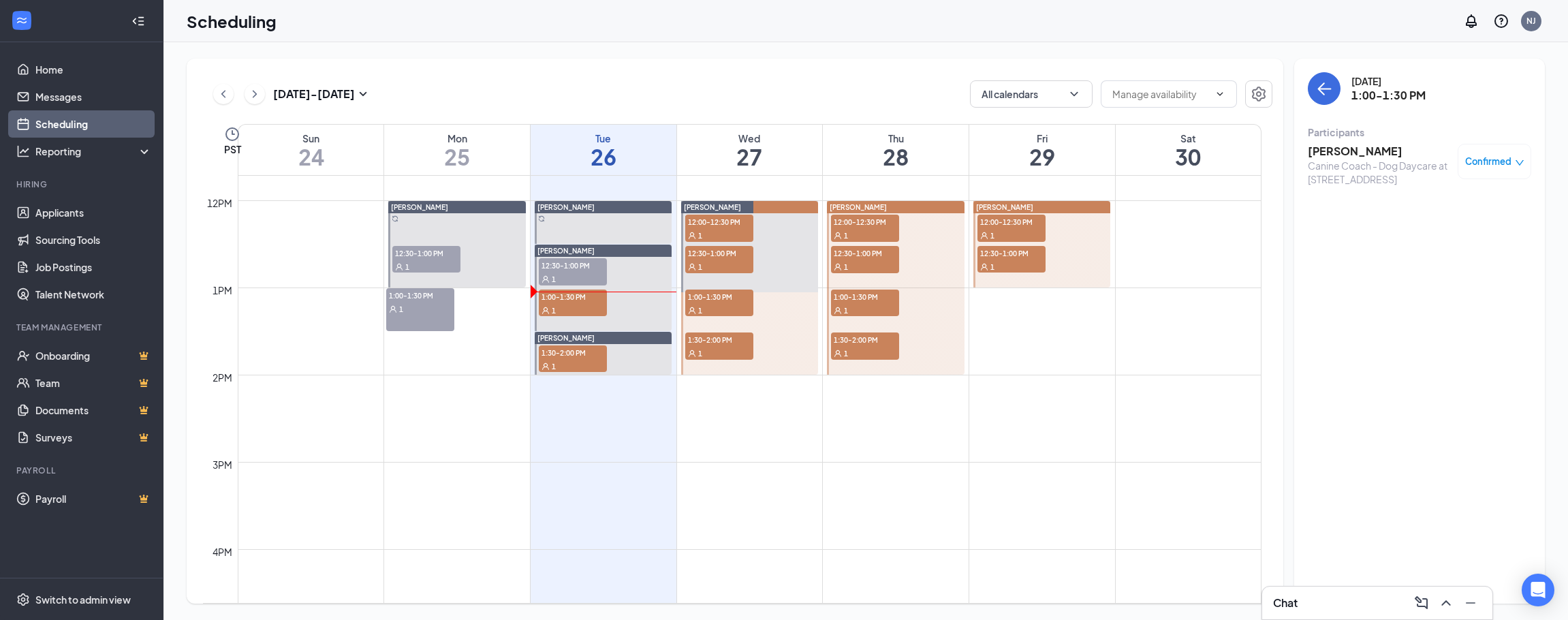
click at [1346, 151] on h3 "[PERSON_NAME]" at bounding box center [1379, 151] width 143 height 15
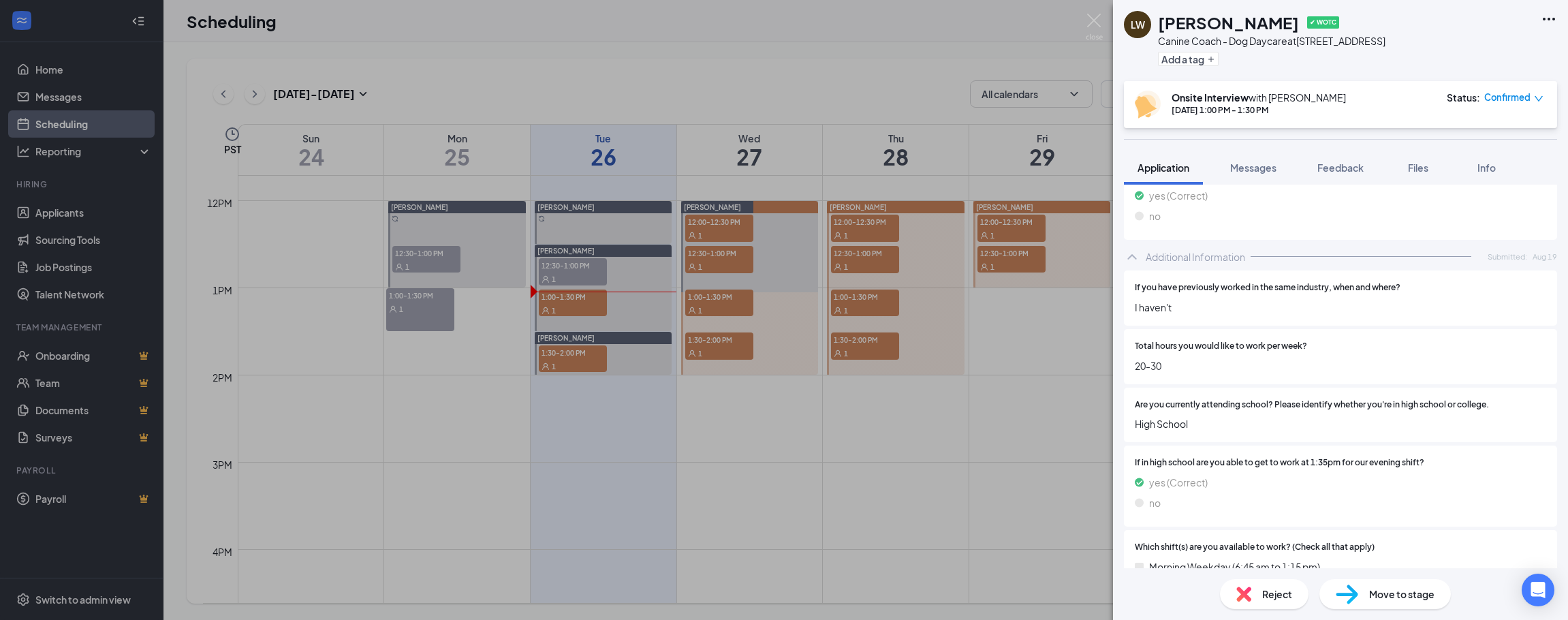
scroll to position [475, 0]
click at [1247, 417] on div "Are you currently attending school? Please identify whether you're in high scho…" at bounding box center [1341, 420] width 412 height 33
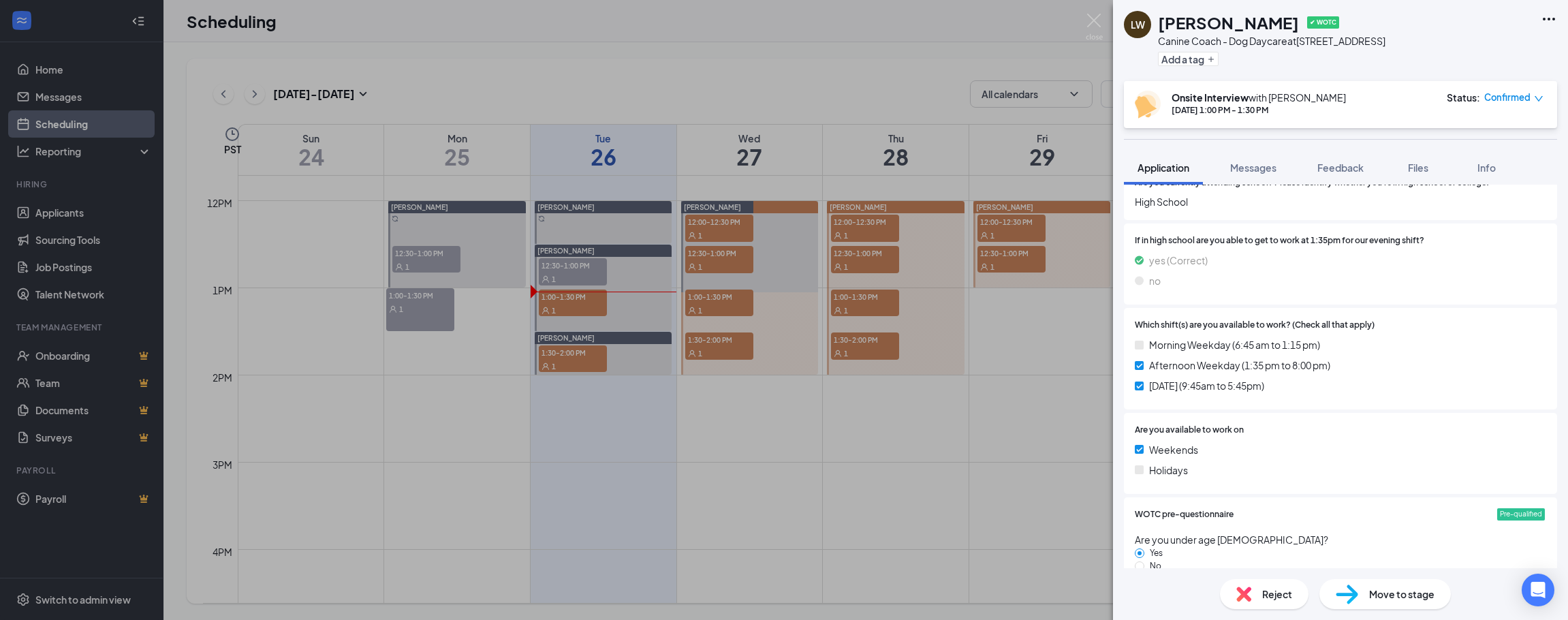
scroll to position [679, 0]
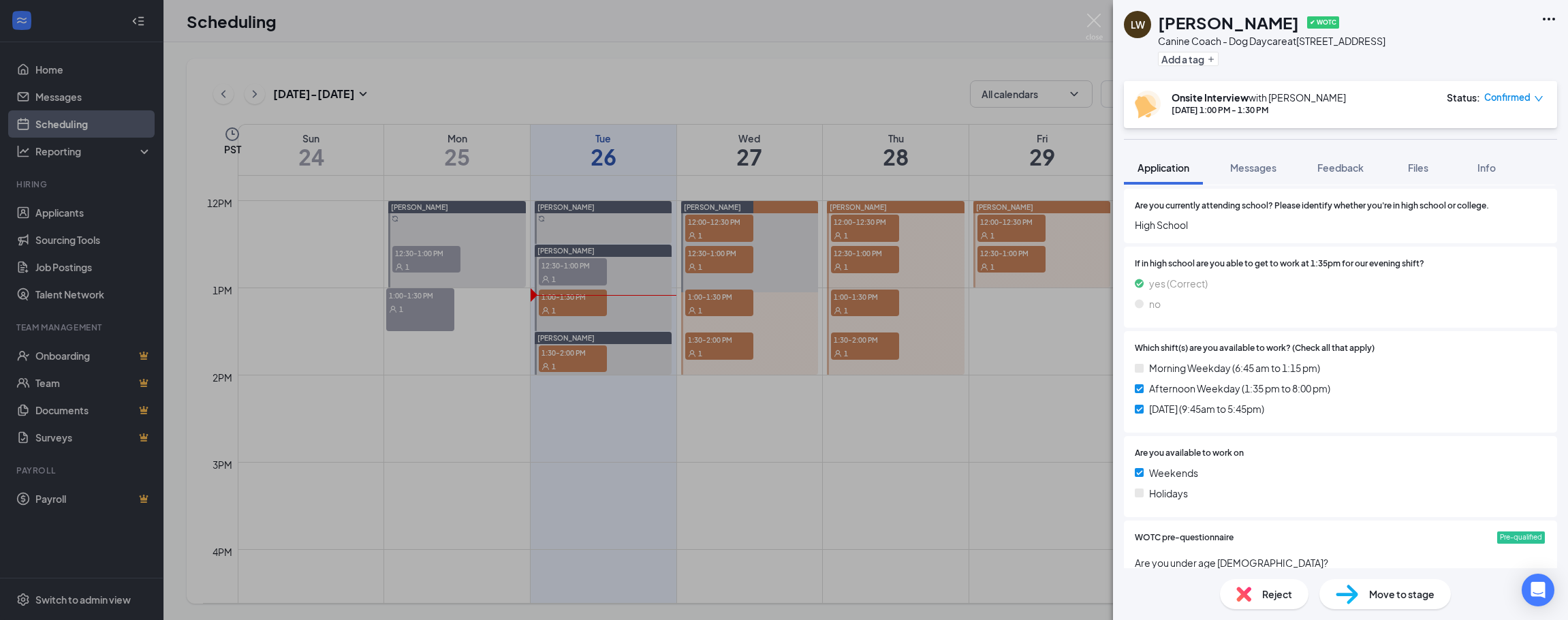
click at [1091, 56] on div "[PERSON_NAME] ✔ WOTC Canine Coach - Dog Daycare at [STREET_ADDRESS] Add a tag O…" at bounding box center [784, 310] width 1568 height 620
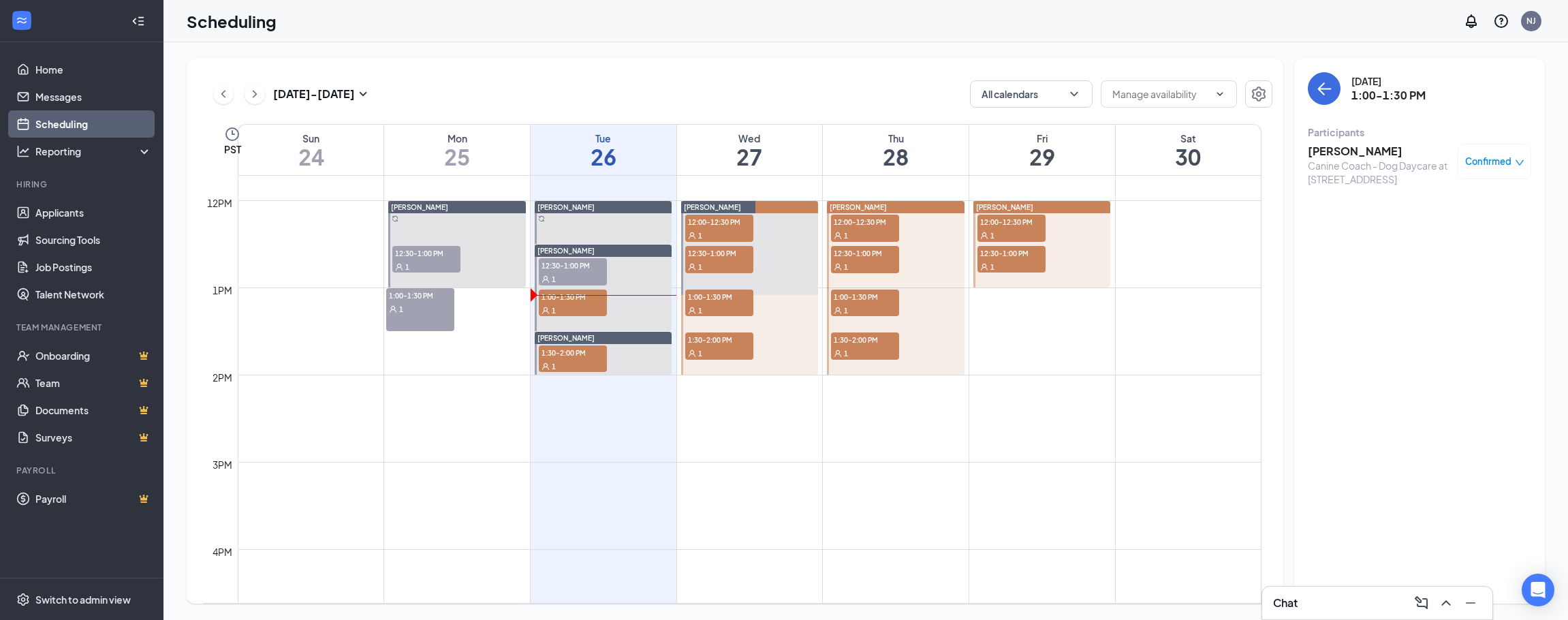
click at [1350, 145] on h3 "[PERSON_NAME]" at bounding box center [1379, 151] width 143 height 15
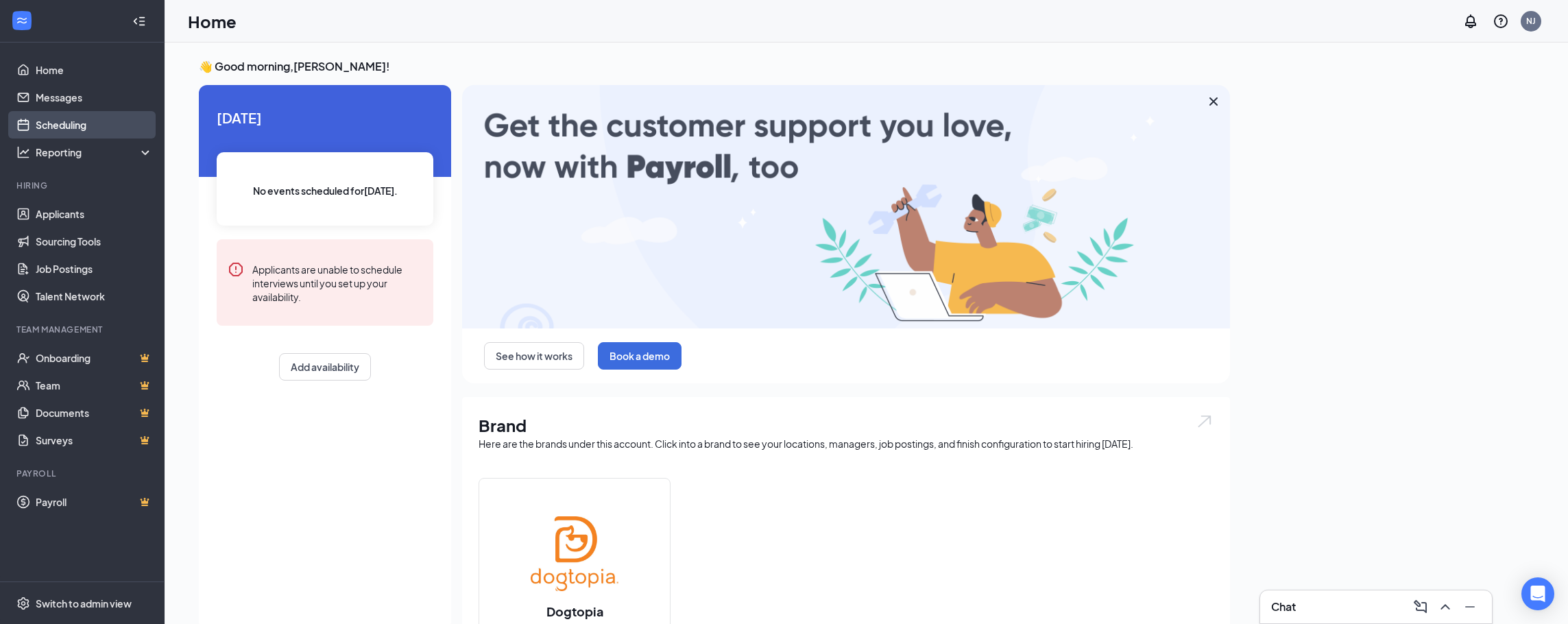
click at [90, 123] on link "Scheduling" at bounding box center [94, 124] width 117 height 28
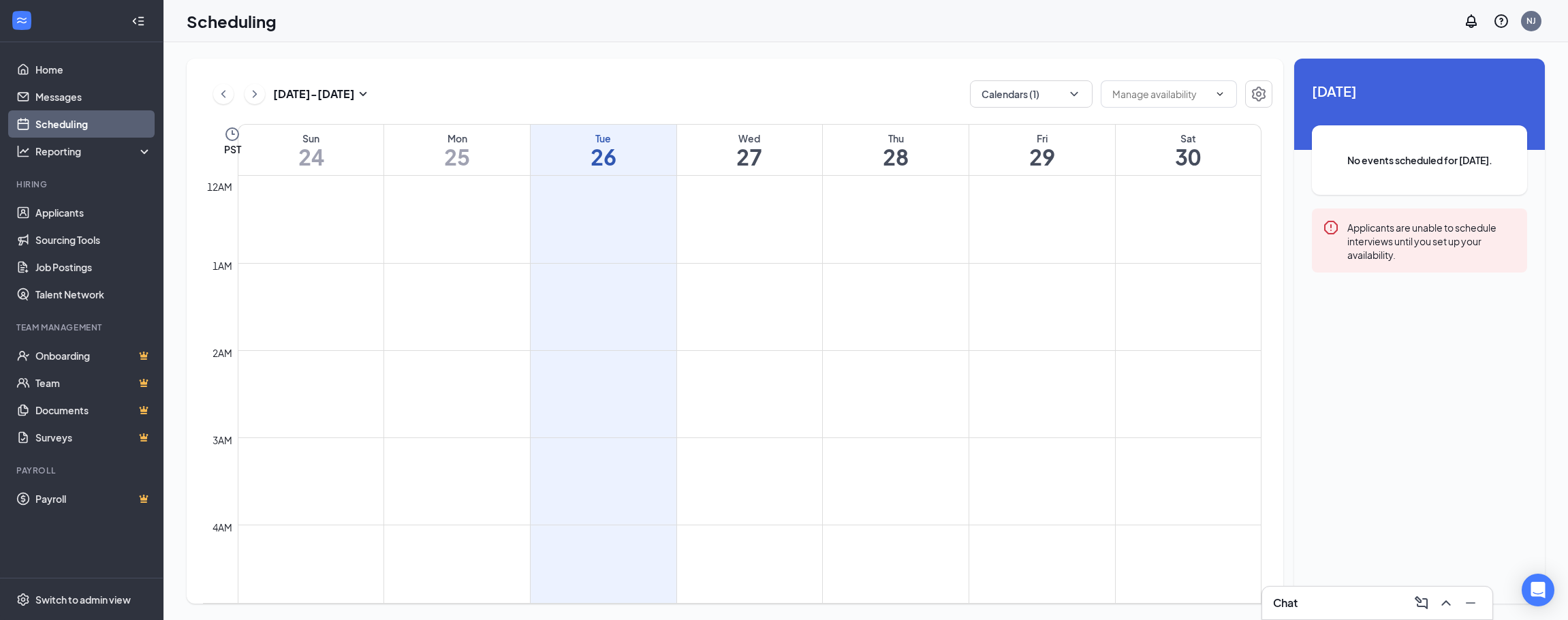
scroll to position [669, 0]
click at [1026, 97] on button "Calendars (1)" at bounding box center [1031, 94] width 123 height 28
click at [1040, 125] on div "All" at bounding box center [1071, 125] width 204 height 30
checkbox input "true"
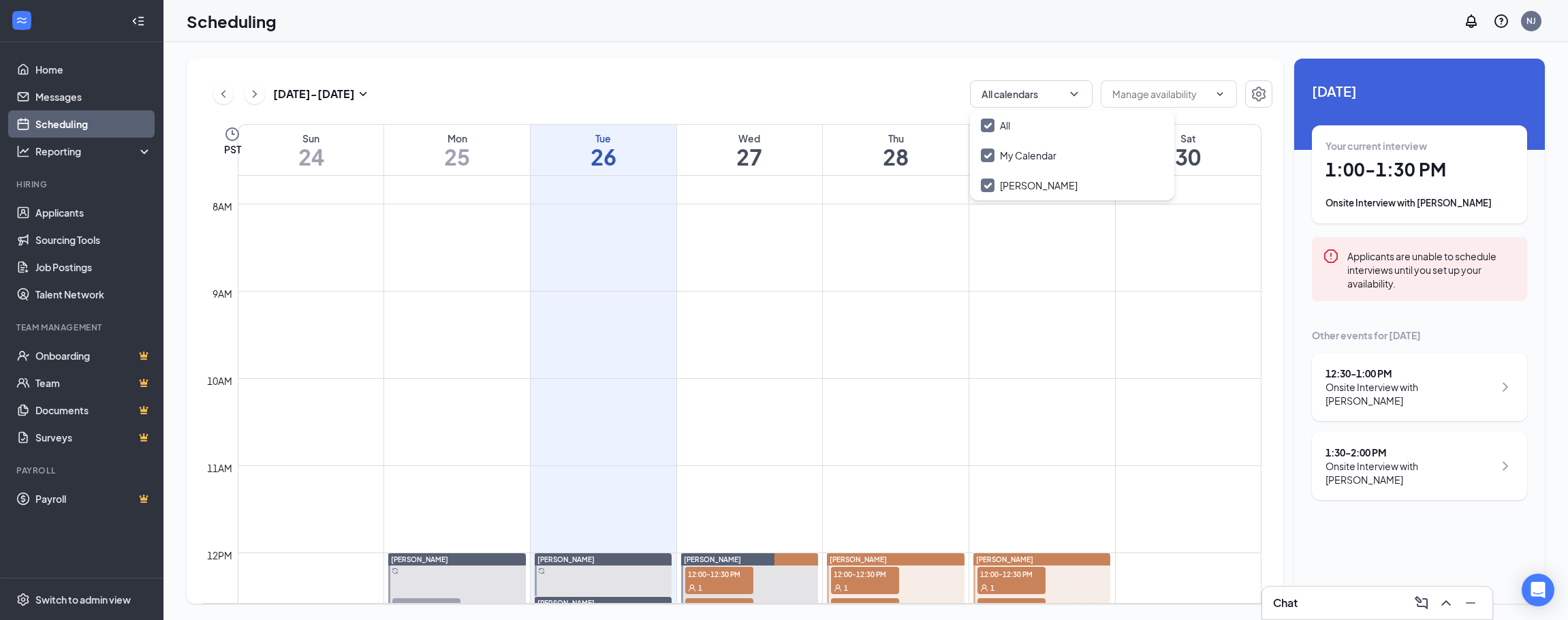
click at [833, 90] on div "[DATE] - [DATE] All calendars" at bounding box center [737, 94] width 1069 height 28
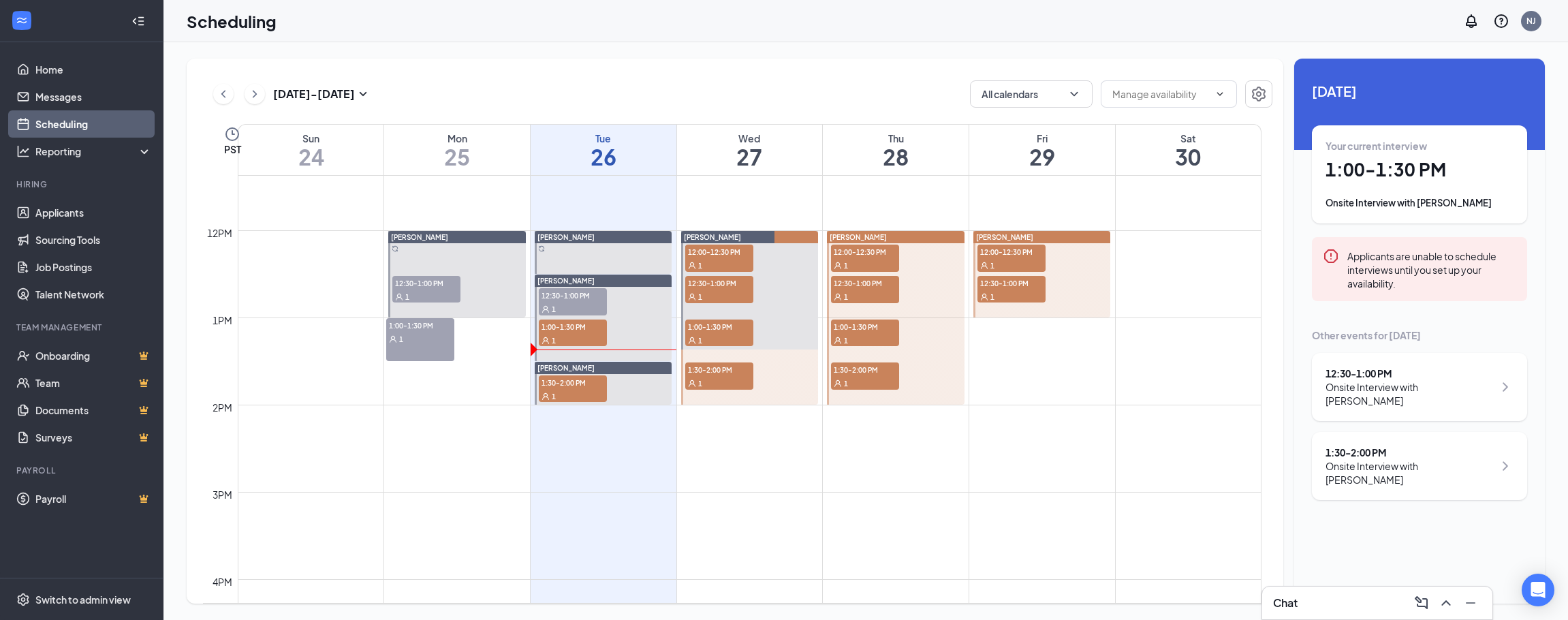
scroll to position [1010, 0]
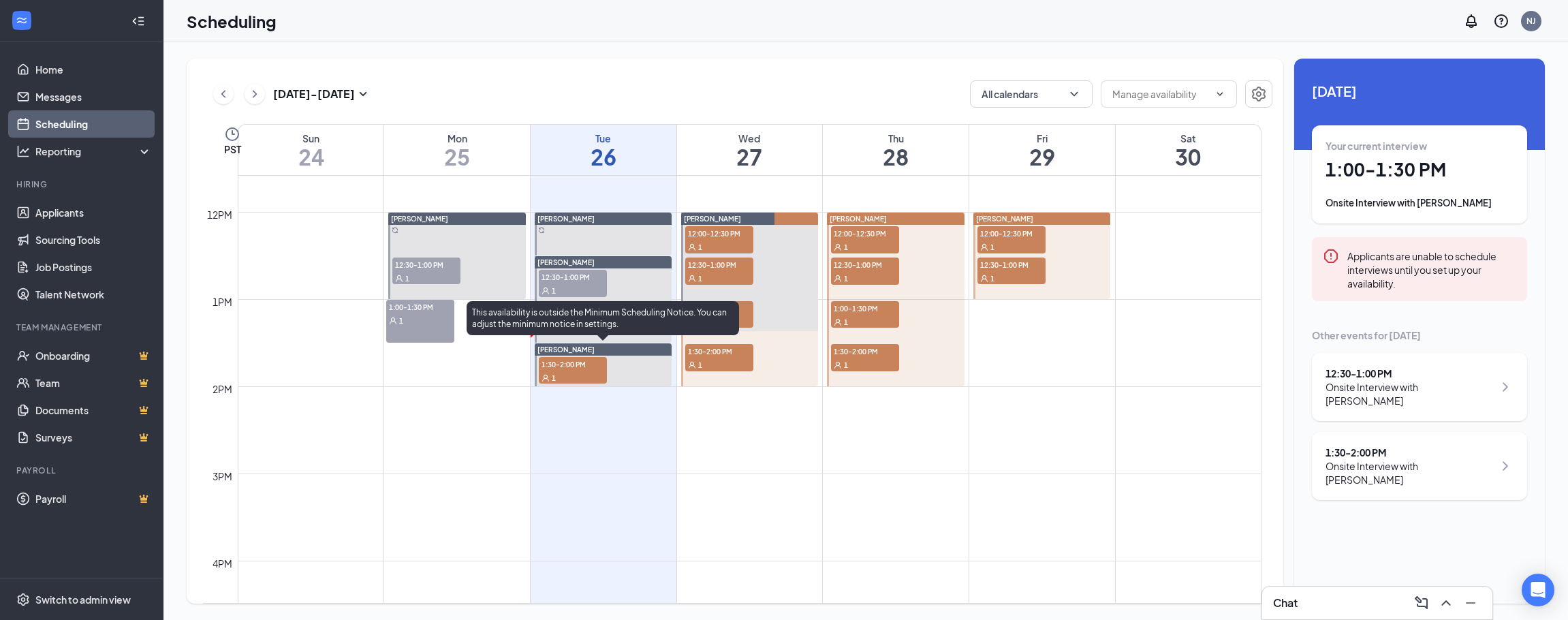
click at [569, 377] on div "1" at bounding box center [573, 377] width 68 height 13
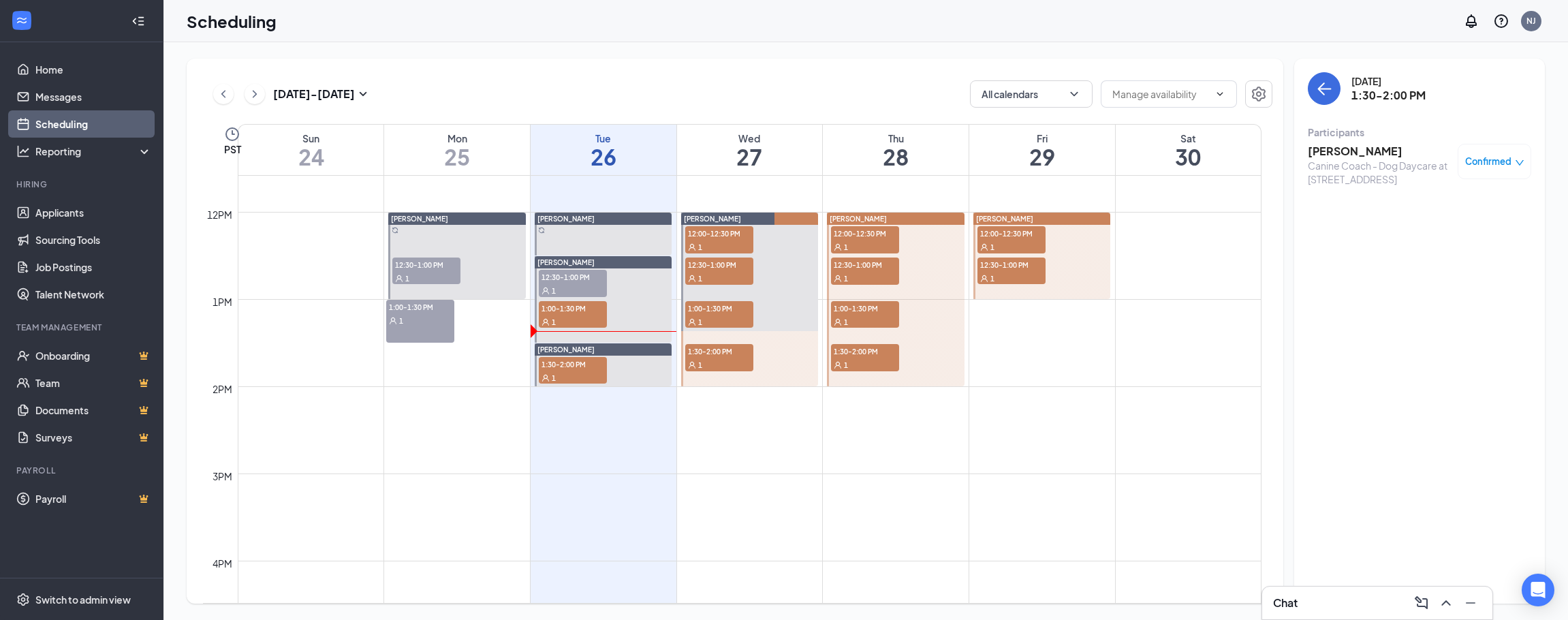
click at [1334, 148] on h3 "[PERSON_NAME]" at bounding box center [1379, 151] width 143 height 15
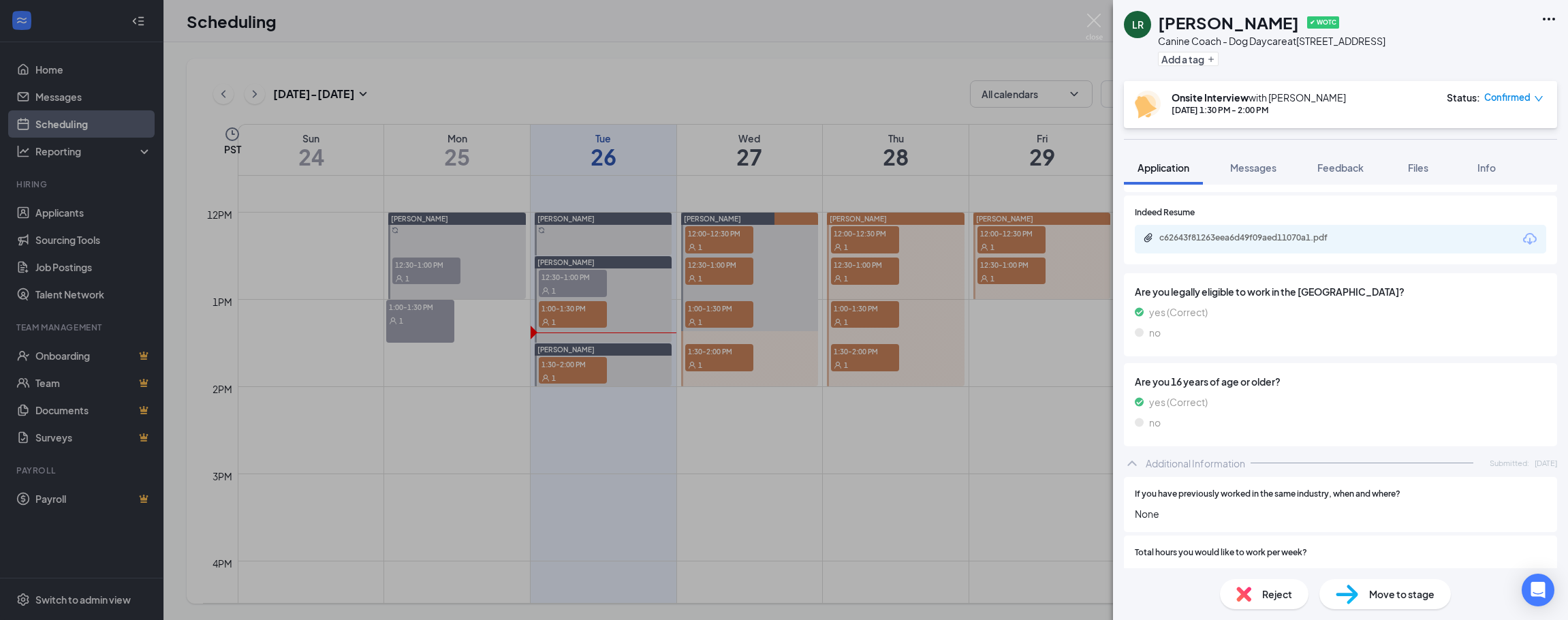
scroll to position [202, 0]
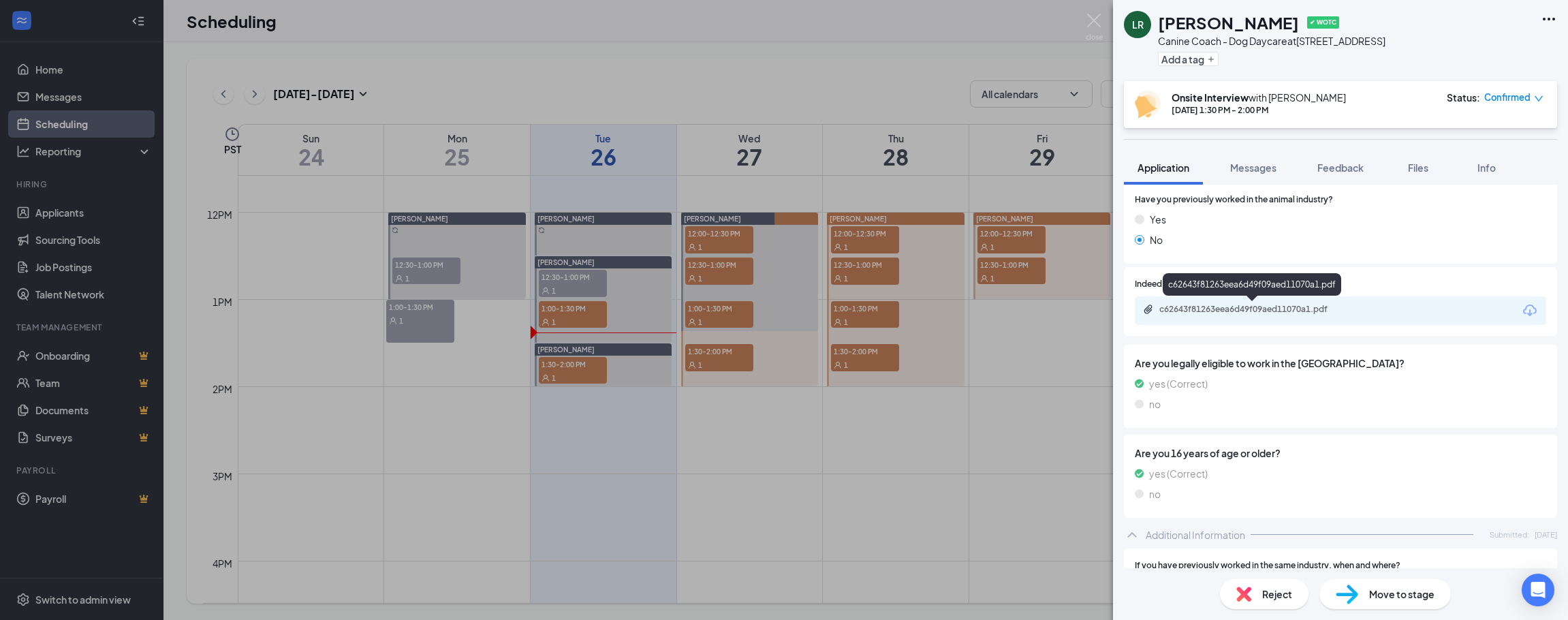
click at [1295, 316] on div "c62643f81263eea6d49f09aed11070a1.pdf" at bounding box center [1253, 310] width 220 height 13
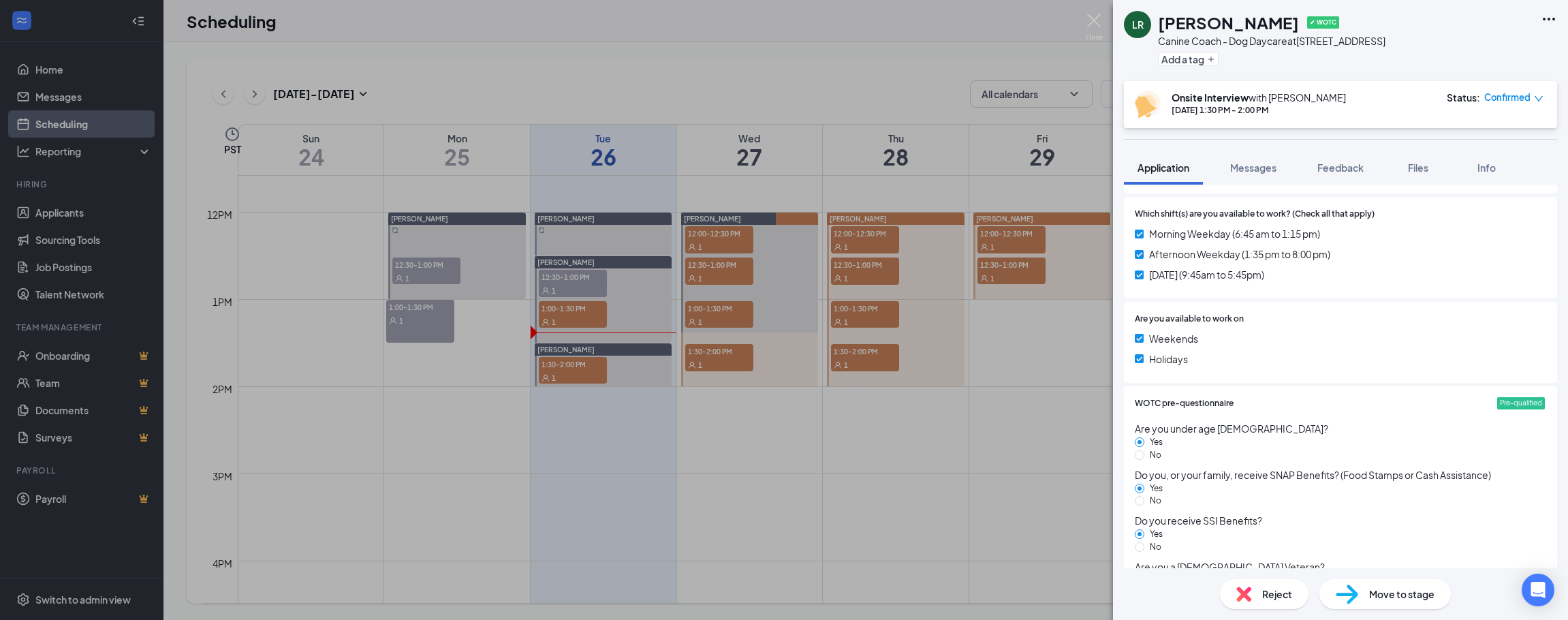
scroll to position [883, 0]
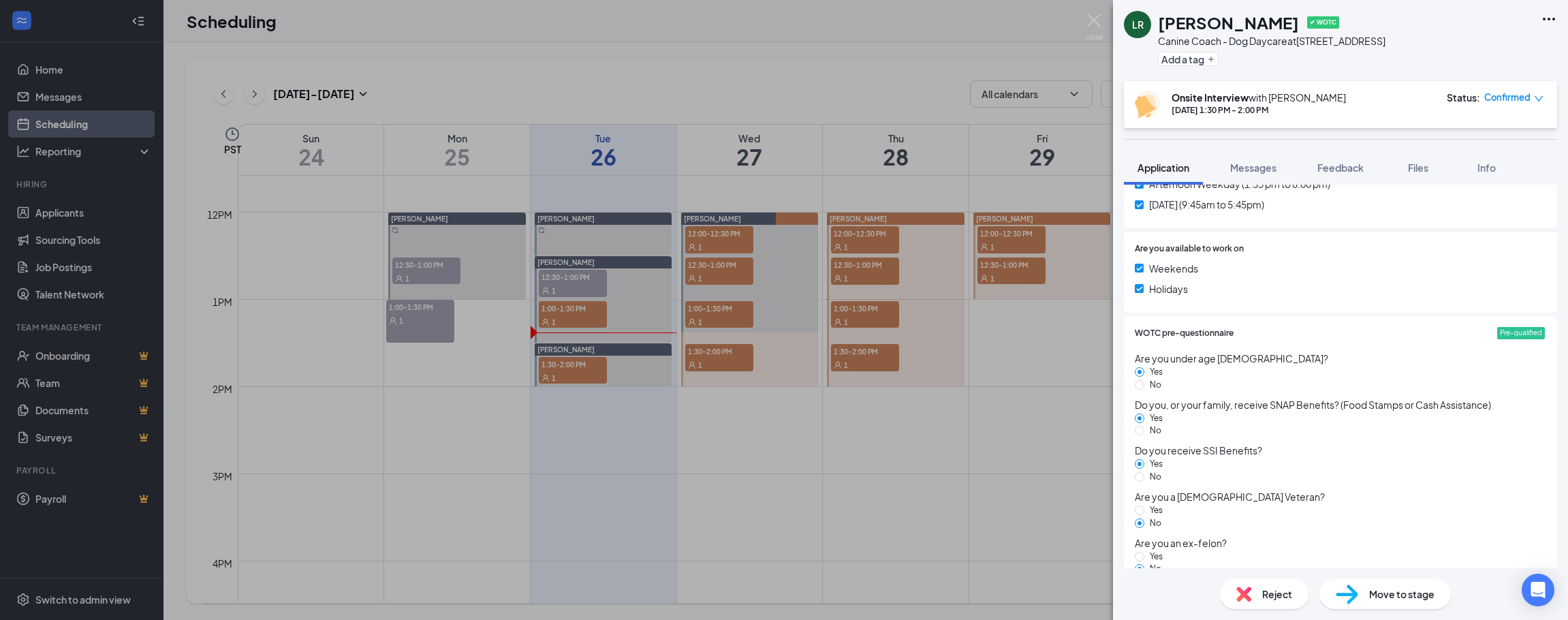
click at [923, 109] on div "LR Luis Ruelas ✔ WOTC Canine Coach - Dog Daycare at 6415 S Fort Apache Rd Add a…" at bounding box center [784, 310] width 1568 height 620
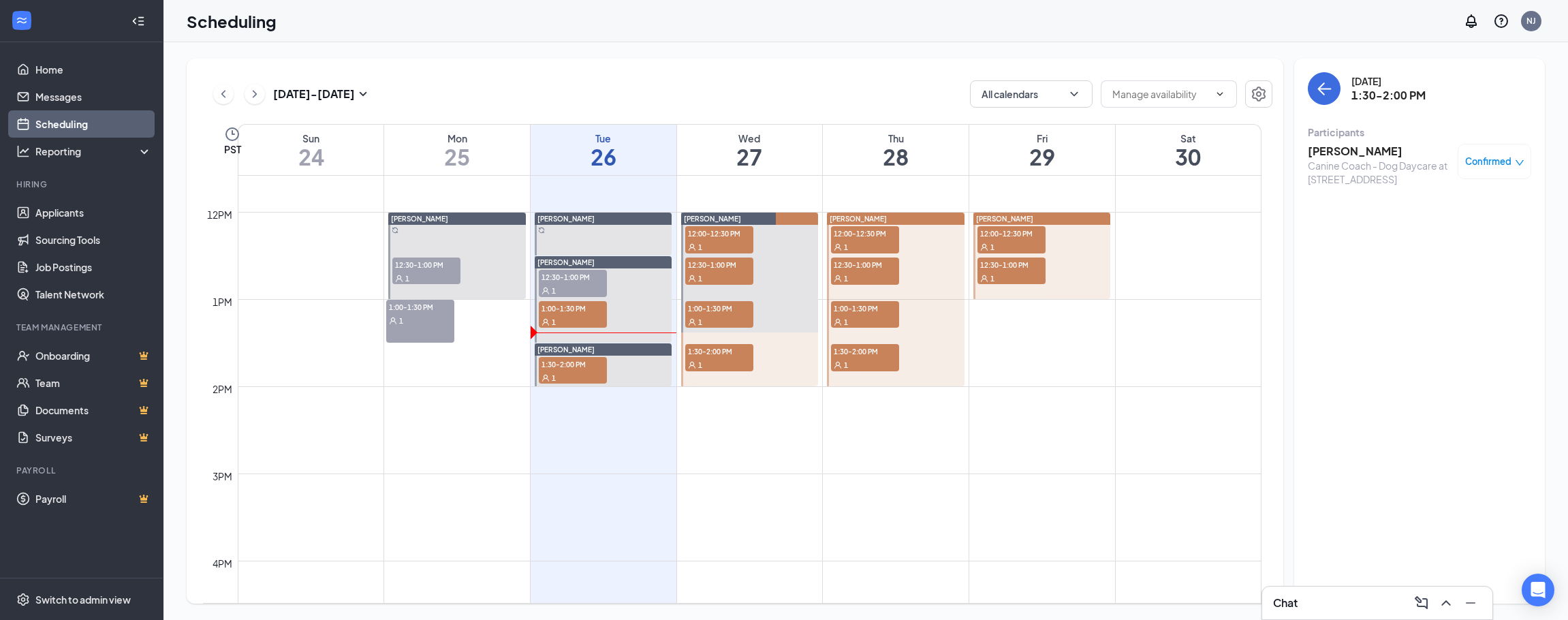
click at [1344, 155] on h3 "[PERSON_NAME]" at bounding box center [1379, 151] width 143 height 15
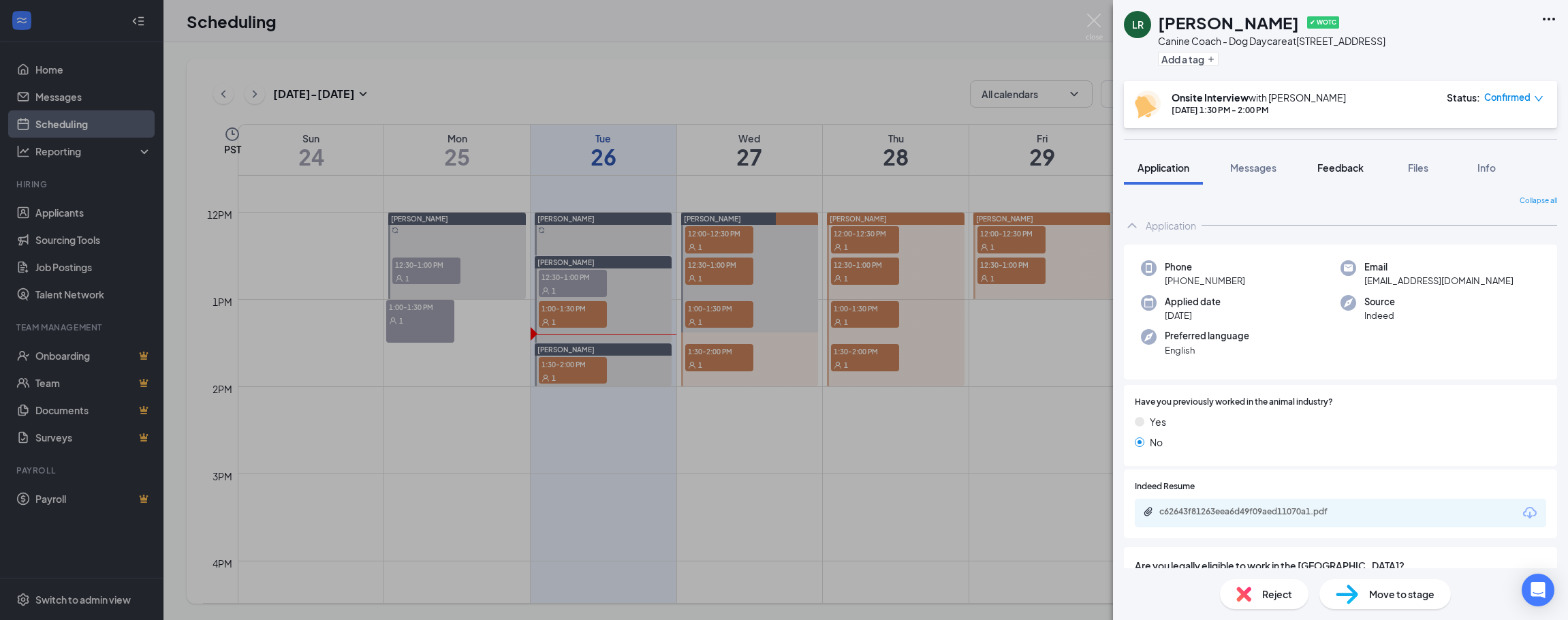
drag, startPoint x: 1368, startPoint y: 451, endPoint x: 1346, endPoint y: 154, distance: 297.8
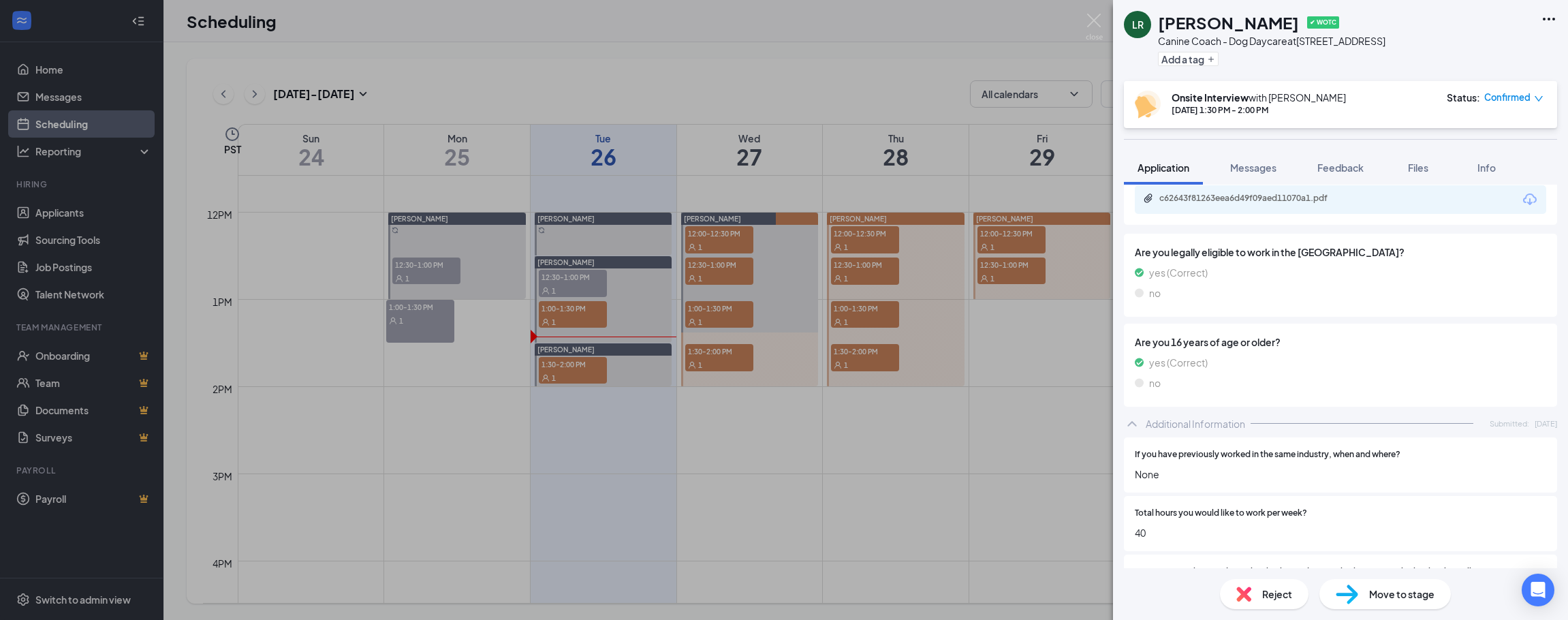
scroll to position [273, 0]
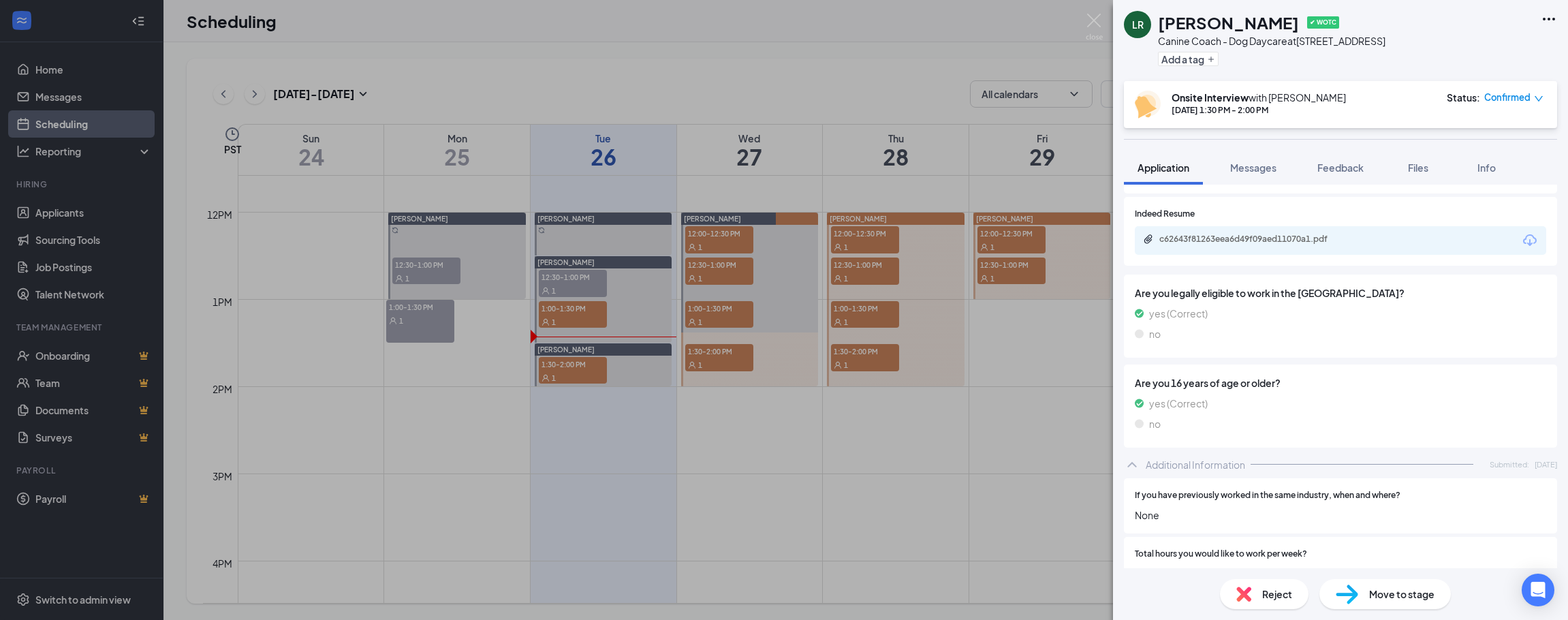
click at [1343, 245] on div "c62643f81263eea6d49f09aed11070a1.pdf" at bounding box center [1253, 240] width 220 height 13
